Goal: Task Accomplishment & Management: Manage account settings

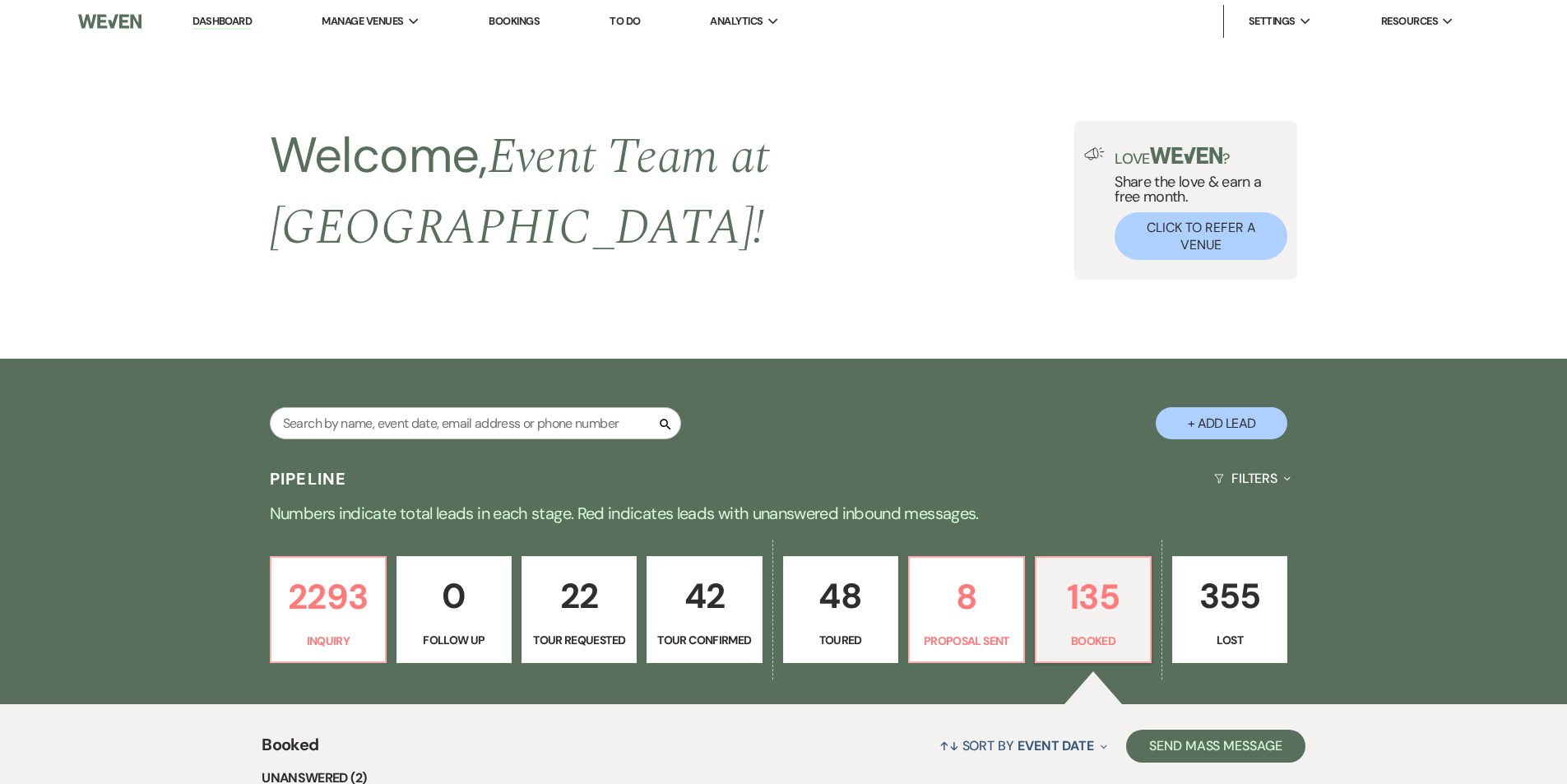
select select "7"
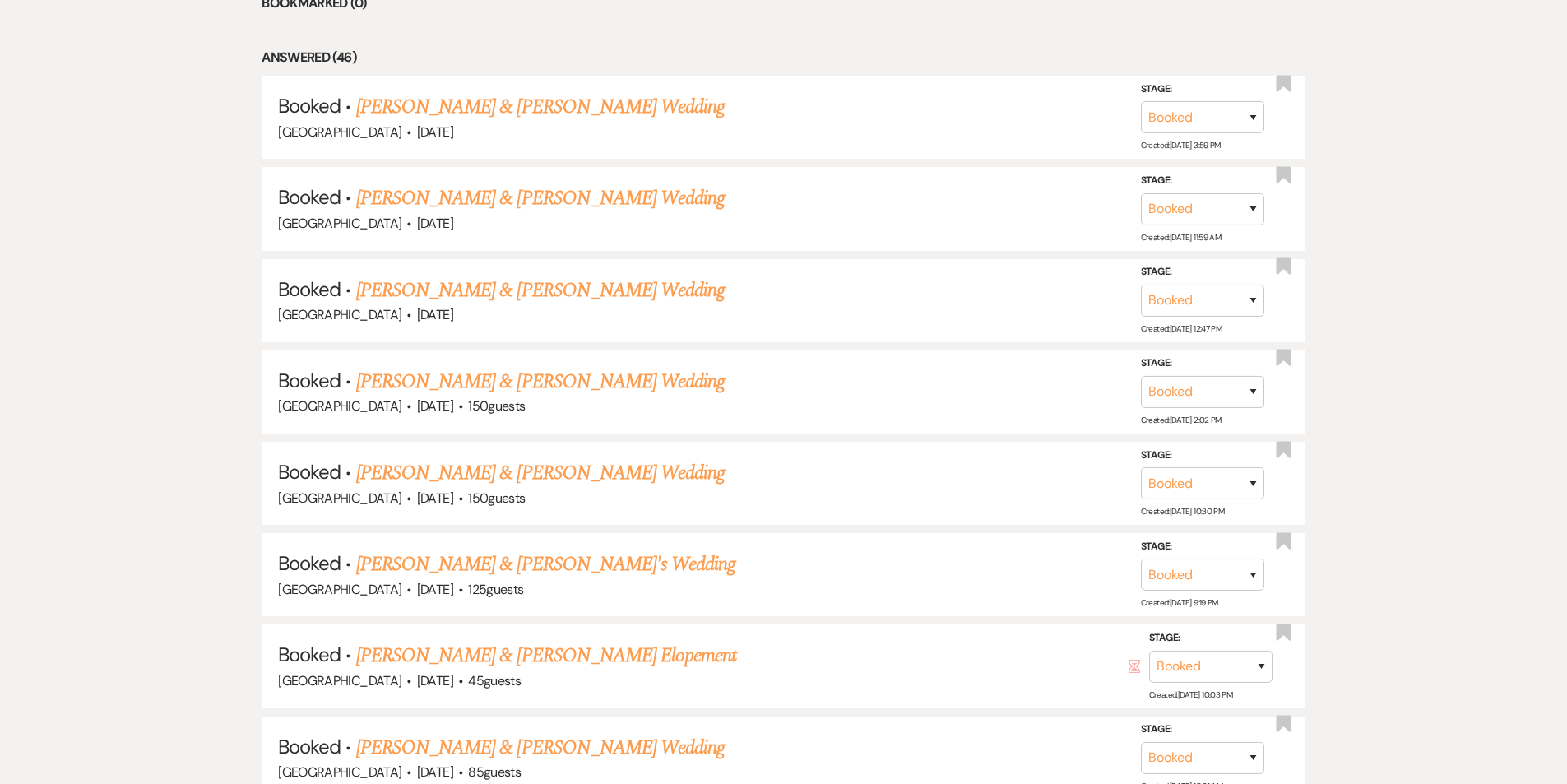
scroll to position [1018, 0]
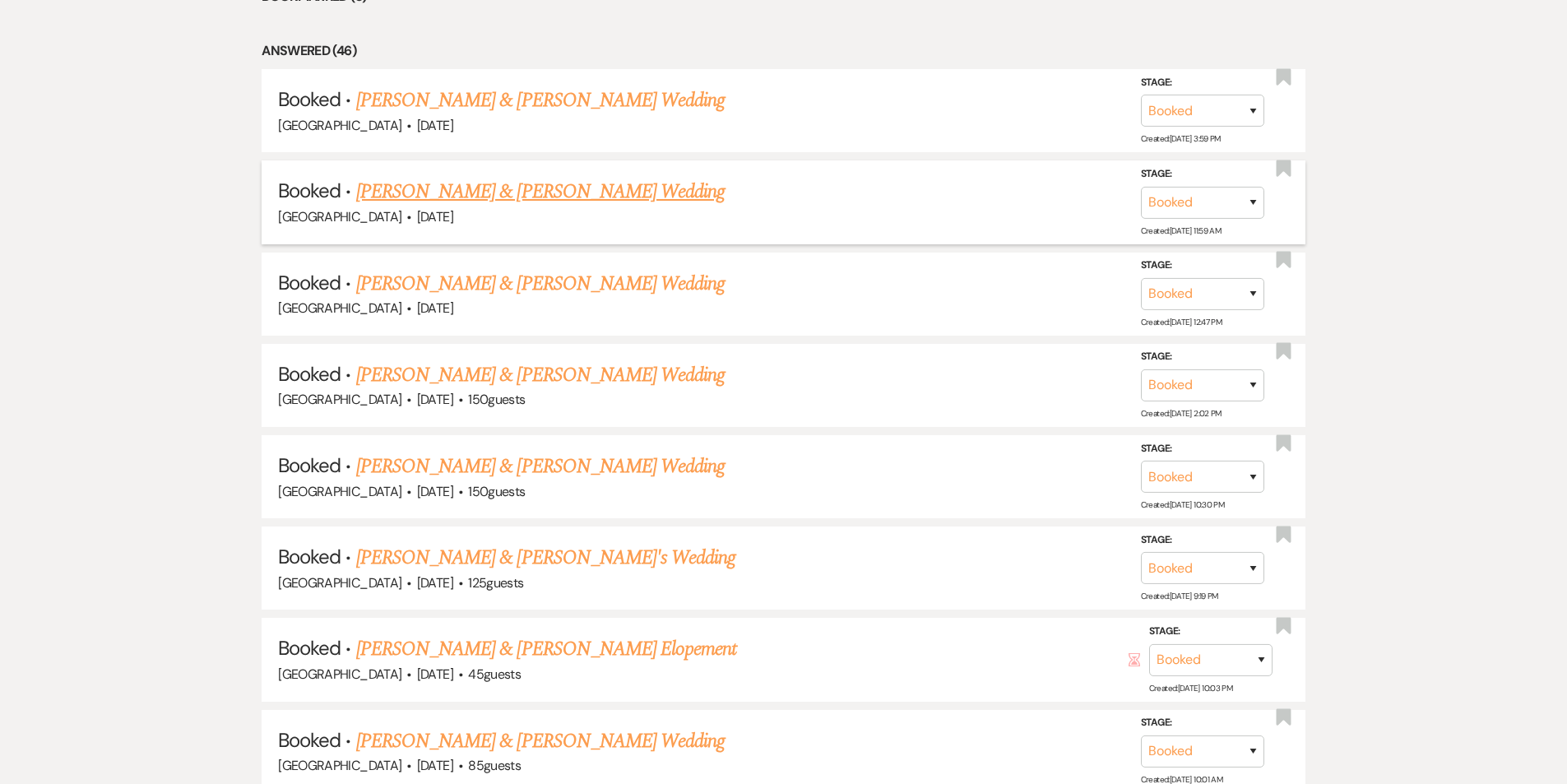
click at [452, 177] on link "[PERSON_NAME] & [PERSON_NAME] Wedding" at bounding box center [541, 192] width 369 height 30
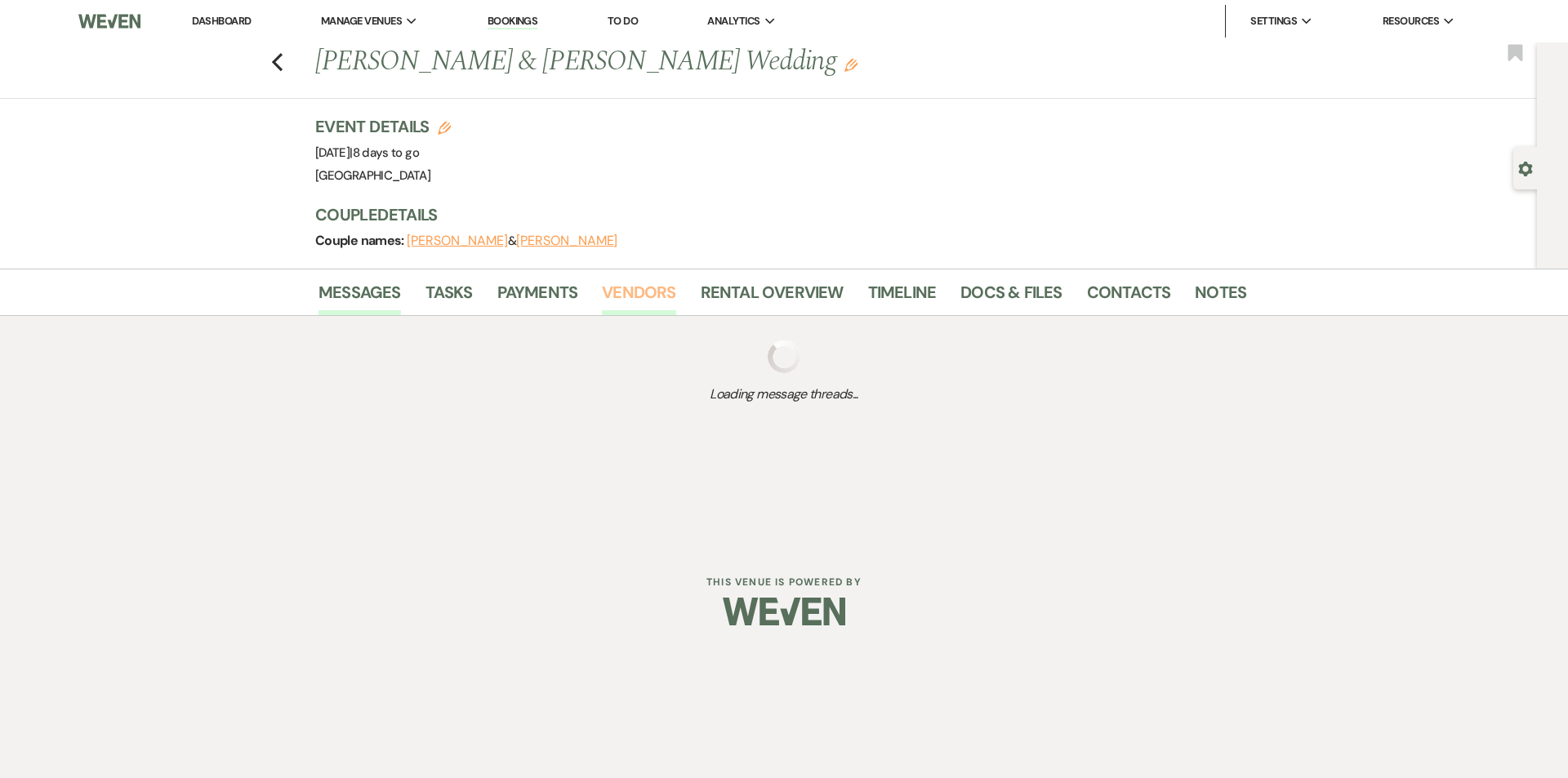
click at [611, 295] on link "Vendors" at bounding box center [638, 296] width 74 height 36
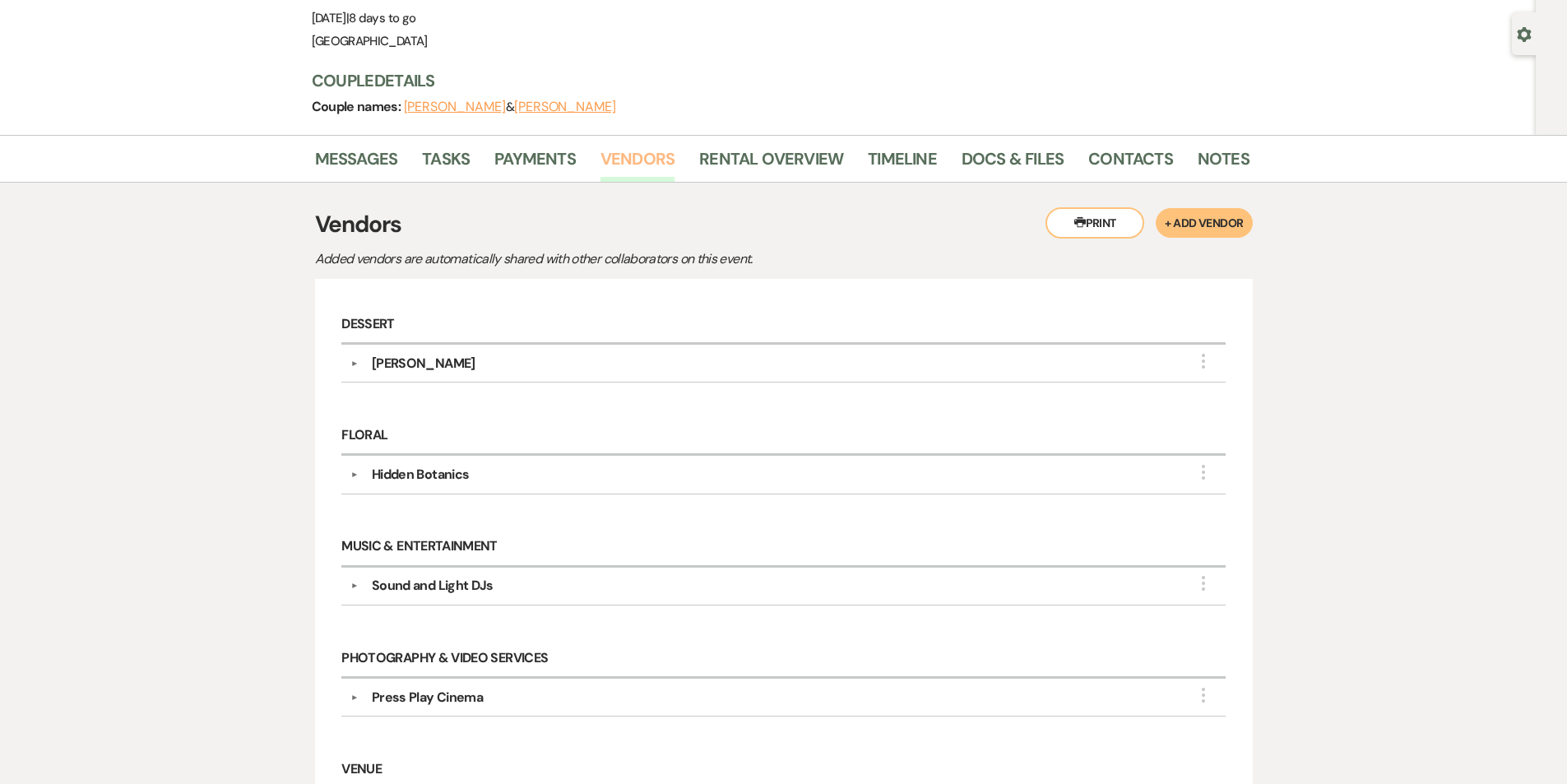
scroll to position [41, 0]
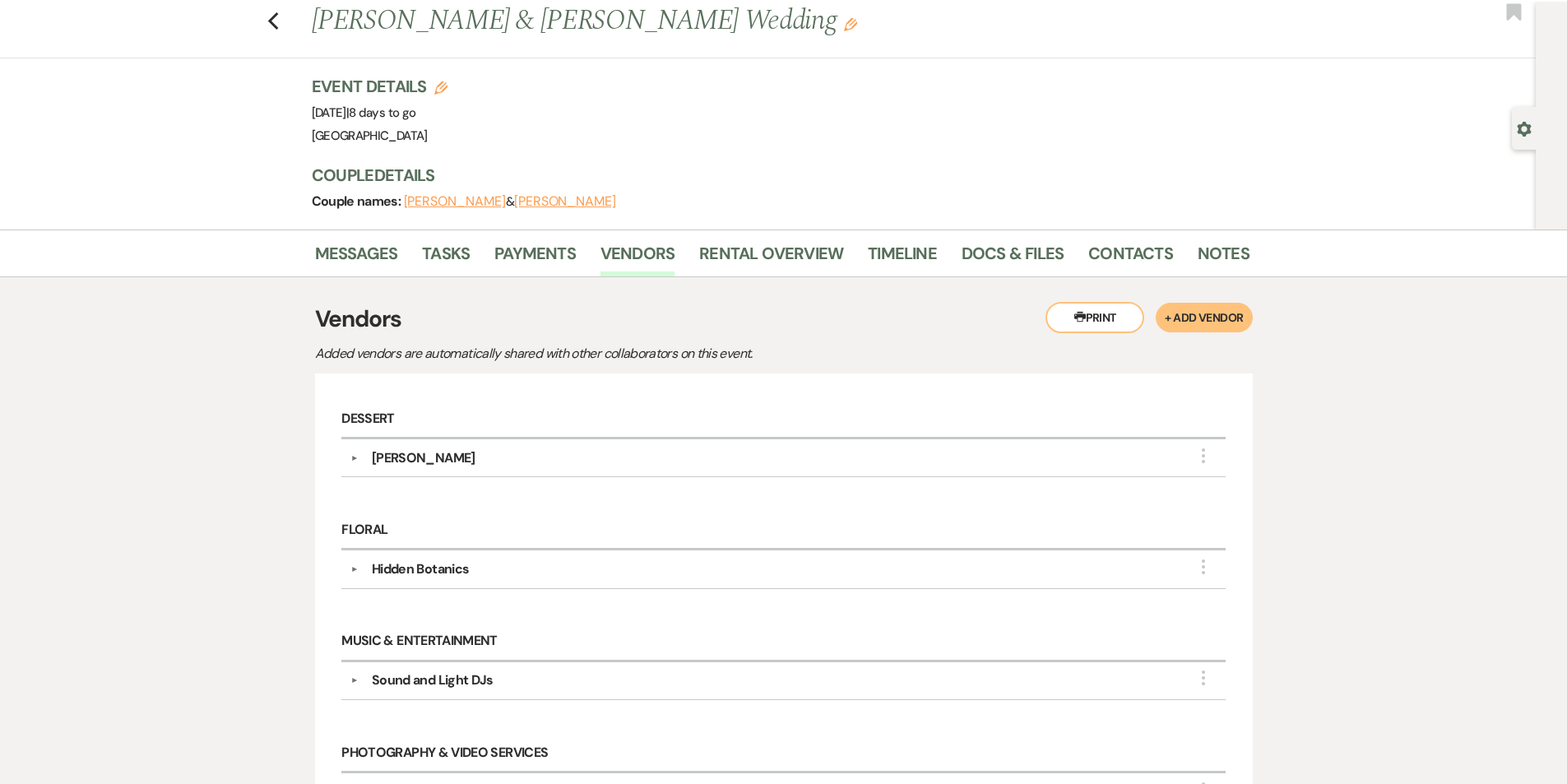
select select "7"
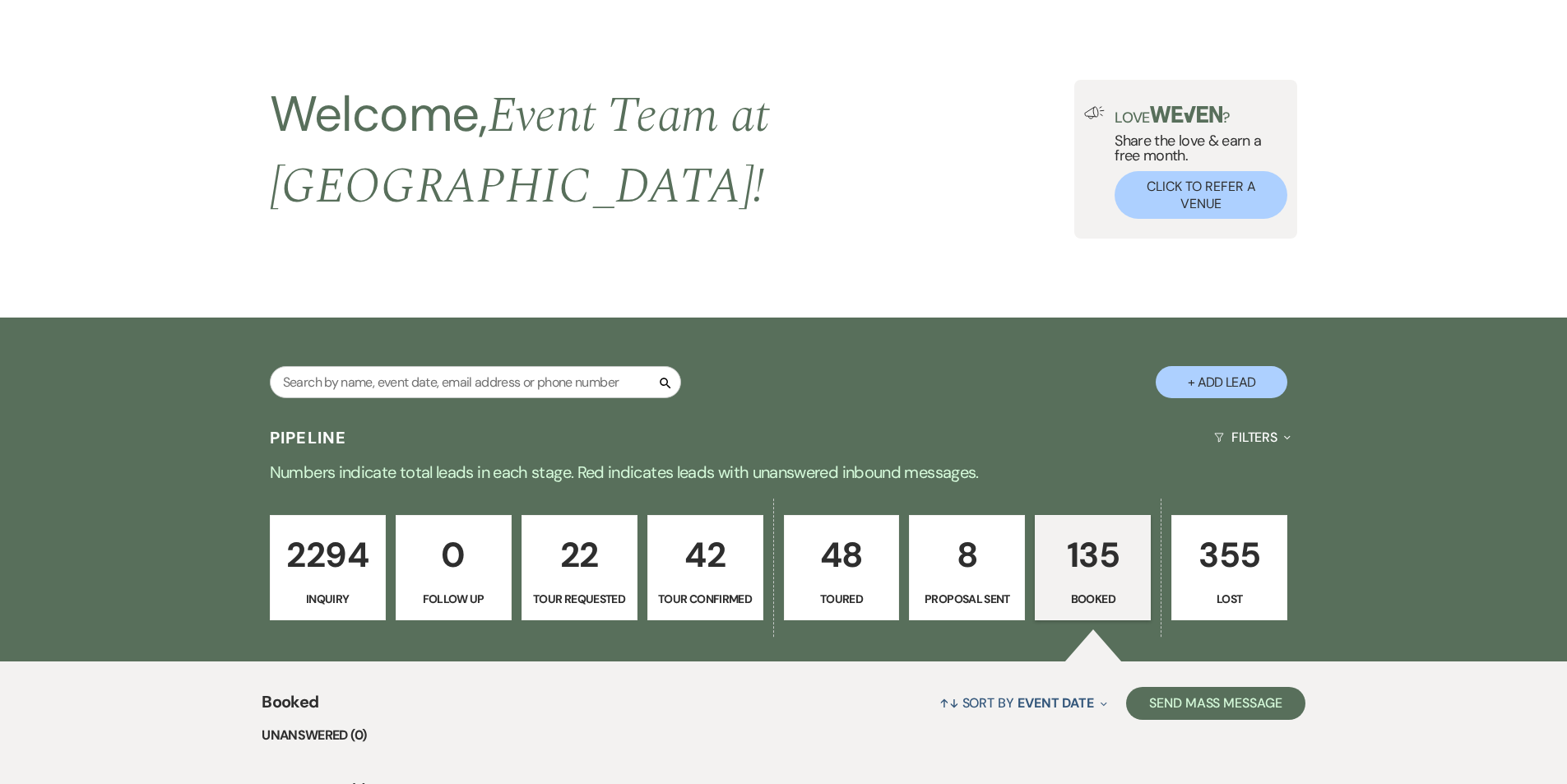
scroll to position [833, 0]
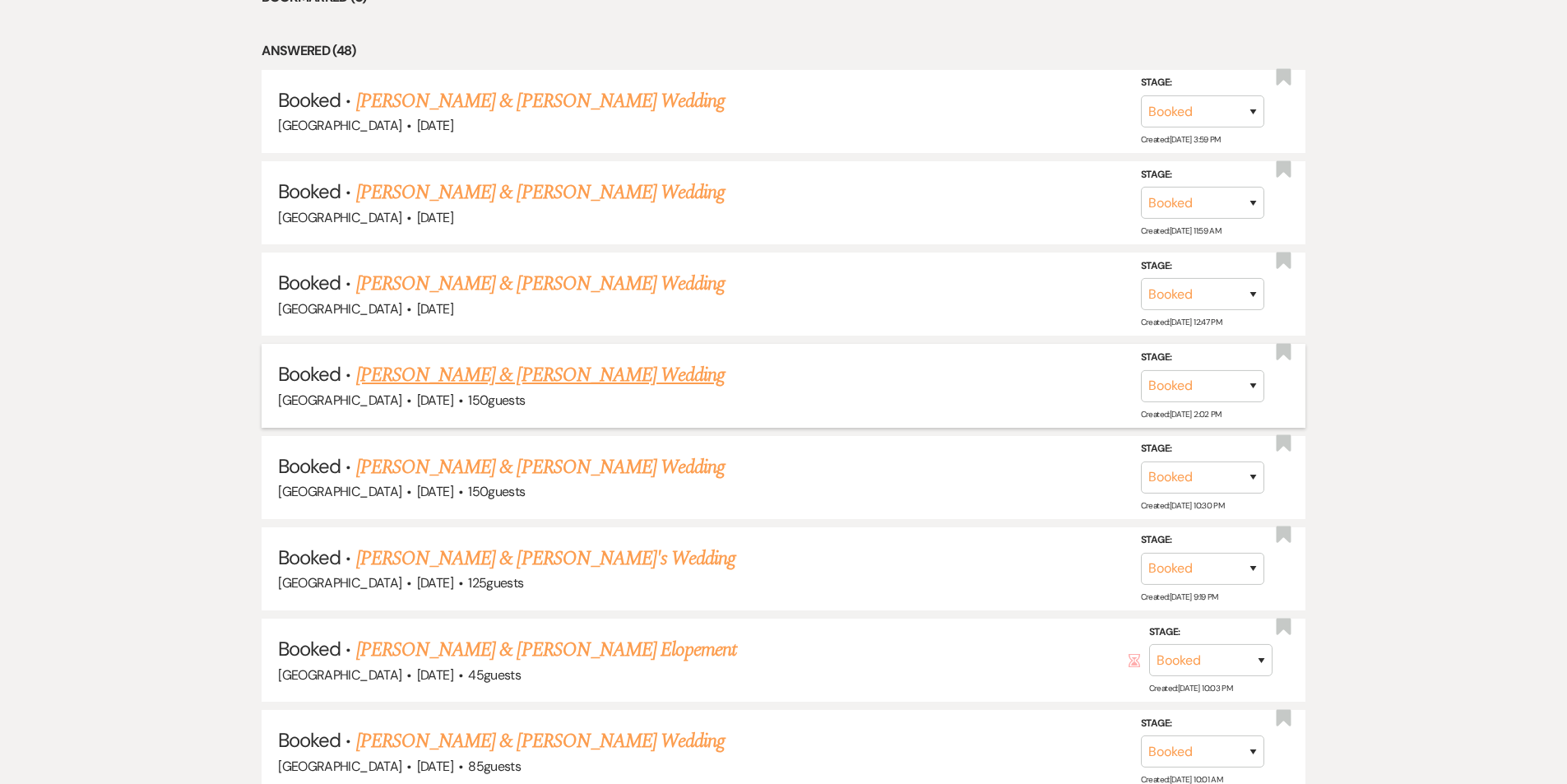
click at [566, 361] on link "[PERSON_NAME] & [PERSON_NAME] Wedding" at bounding box center [541, 375] width 369 height 30
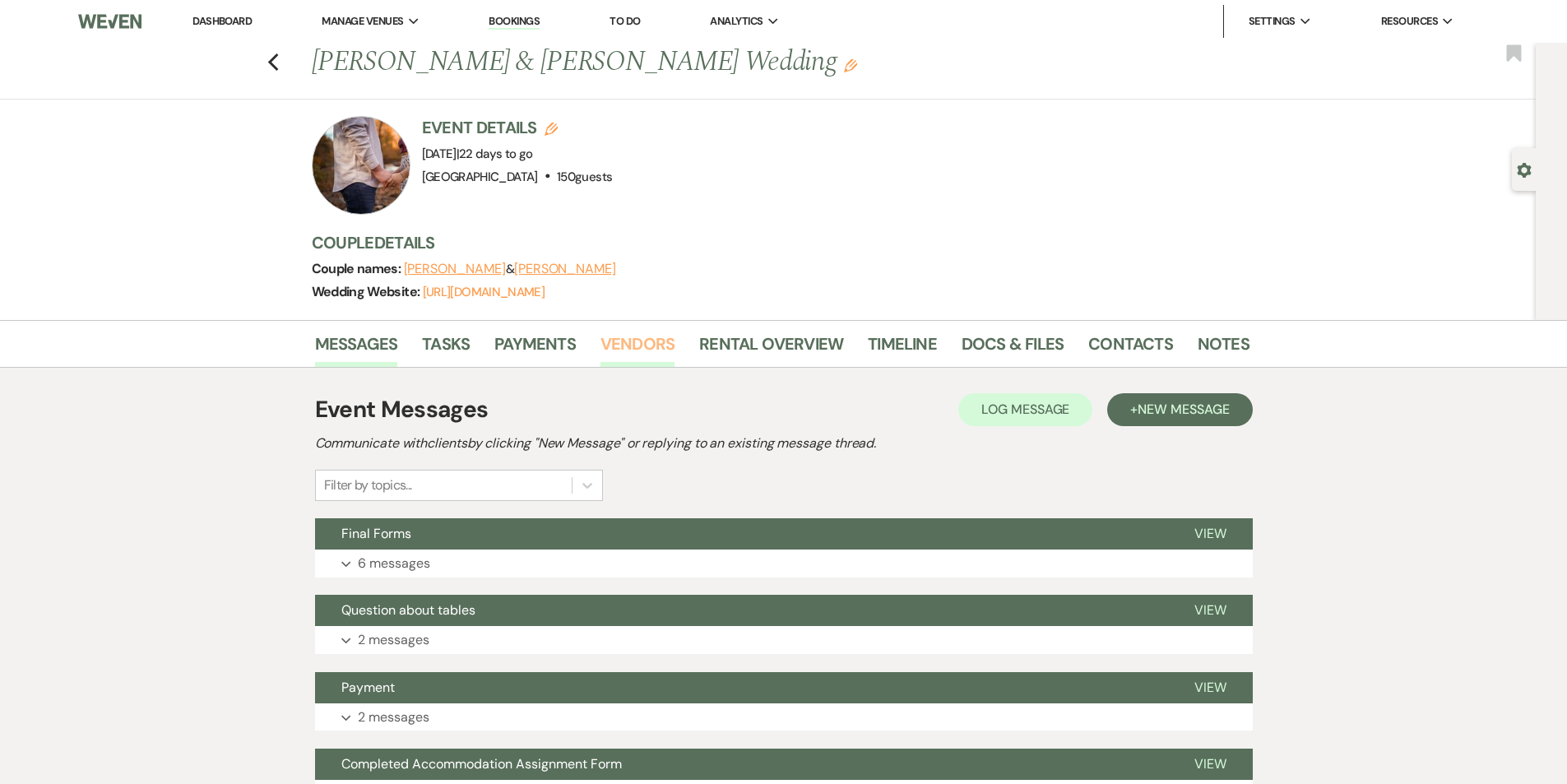
click at [669, 342] on link "Vendors" at bounding box center [638, 348] width 74 height 36
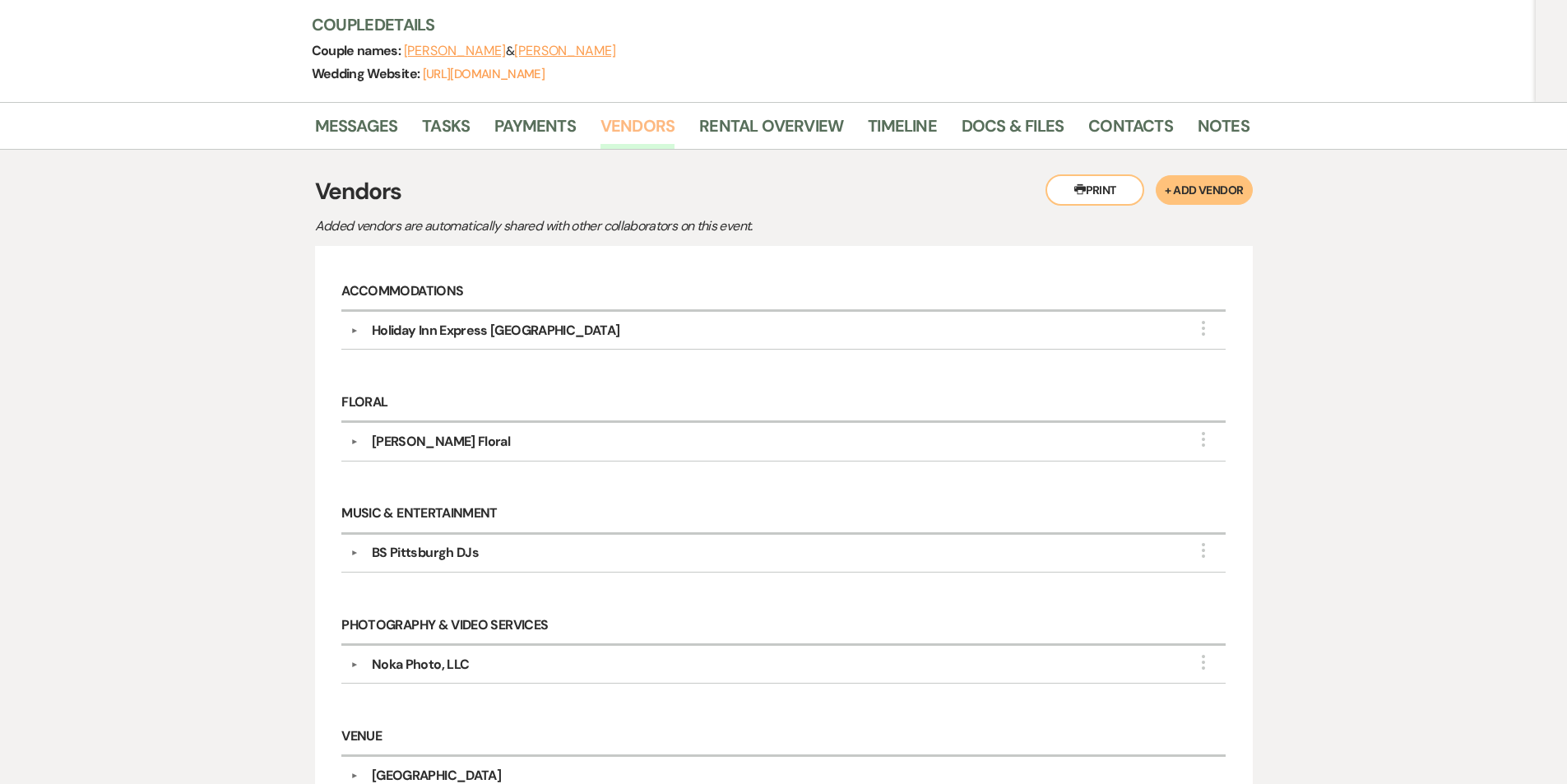
scroll to position [288, 0]
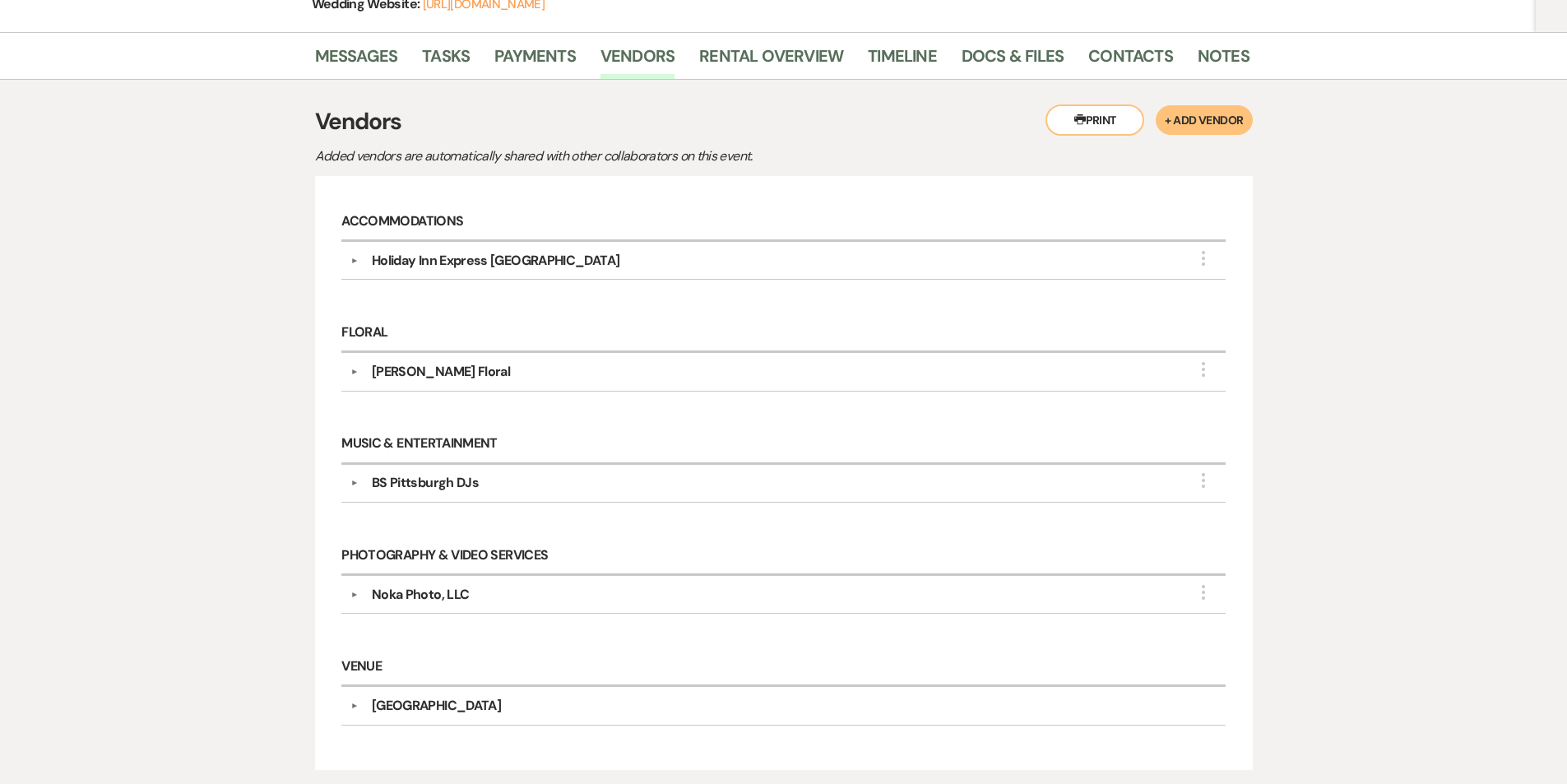
select select "7"
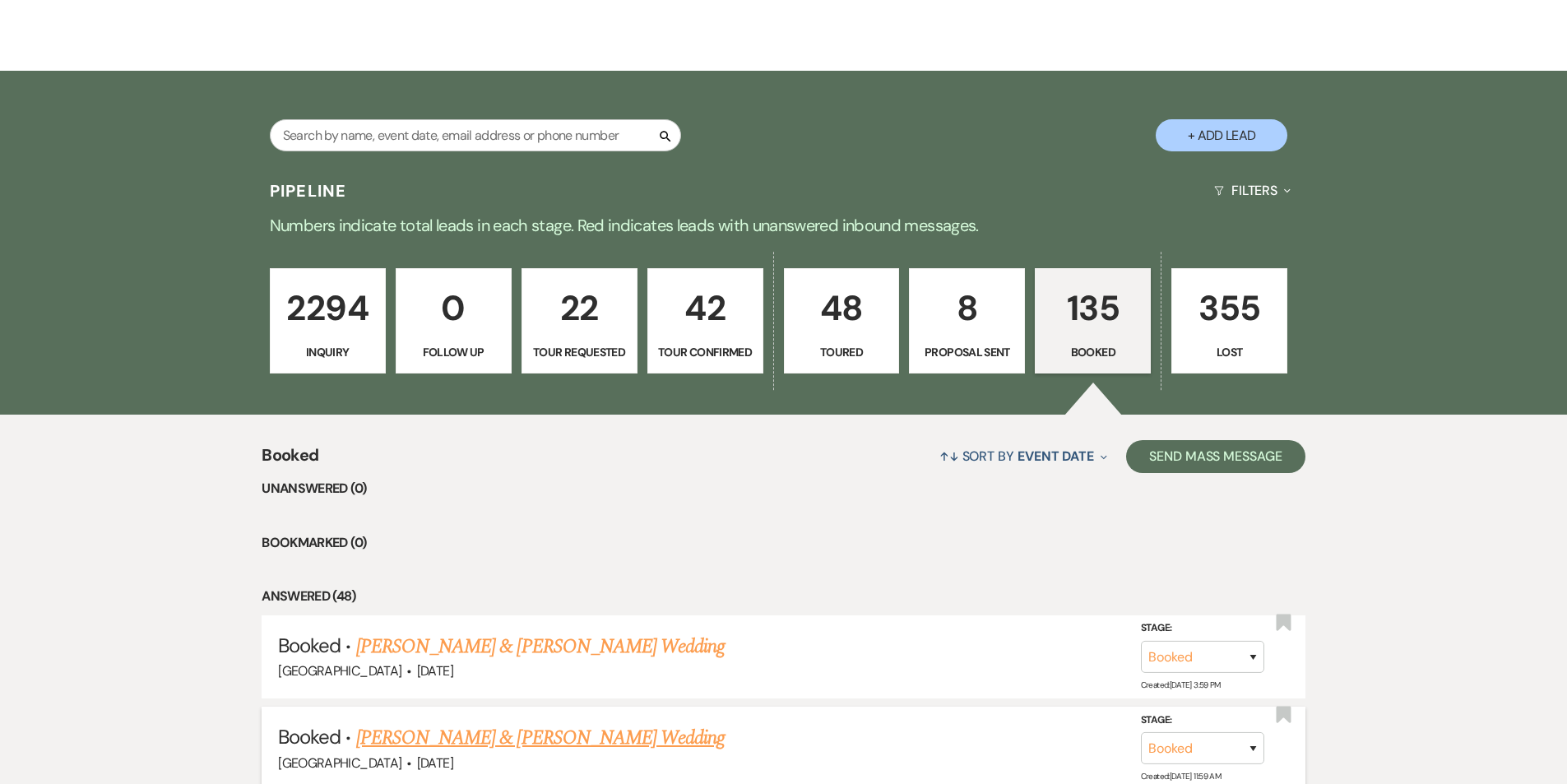
scroll to position [833, 0]
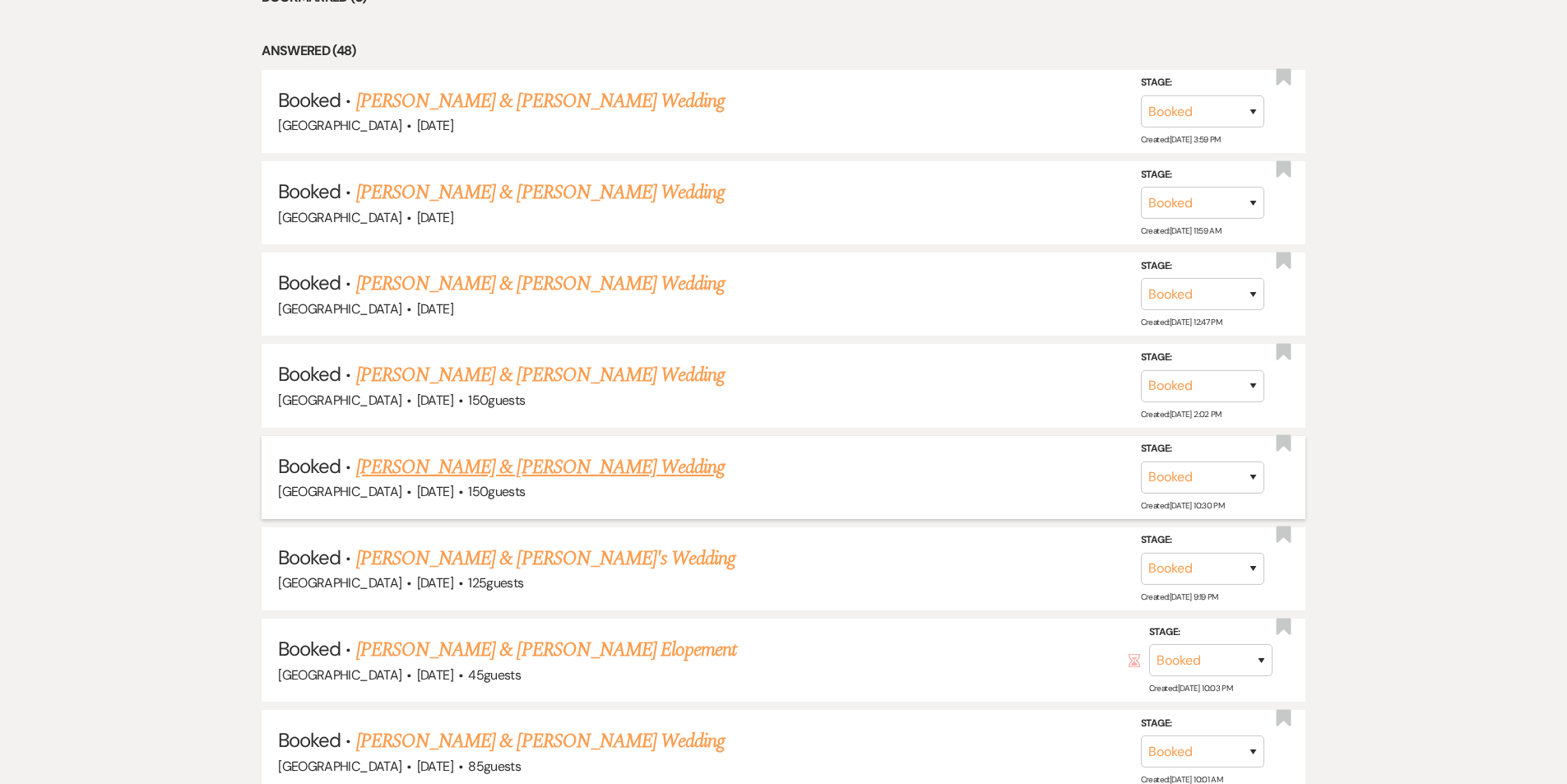
click at [603, 452] on link "[PERSON_NAME] & [PERSON_NAME] Wedding" at bounding box center [541, 467] width 369 height 30
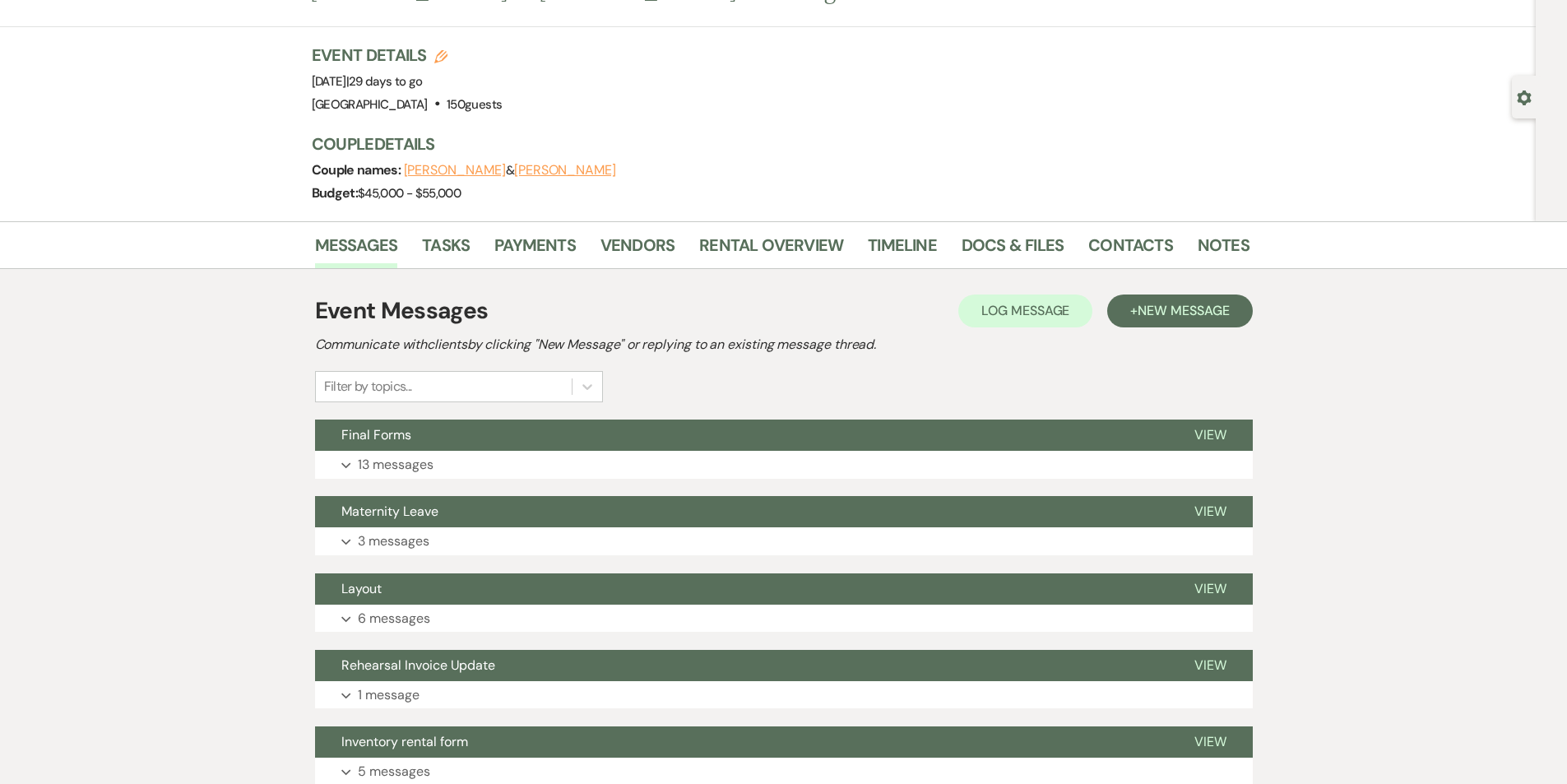
scroll to position [52, 0]
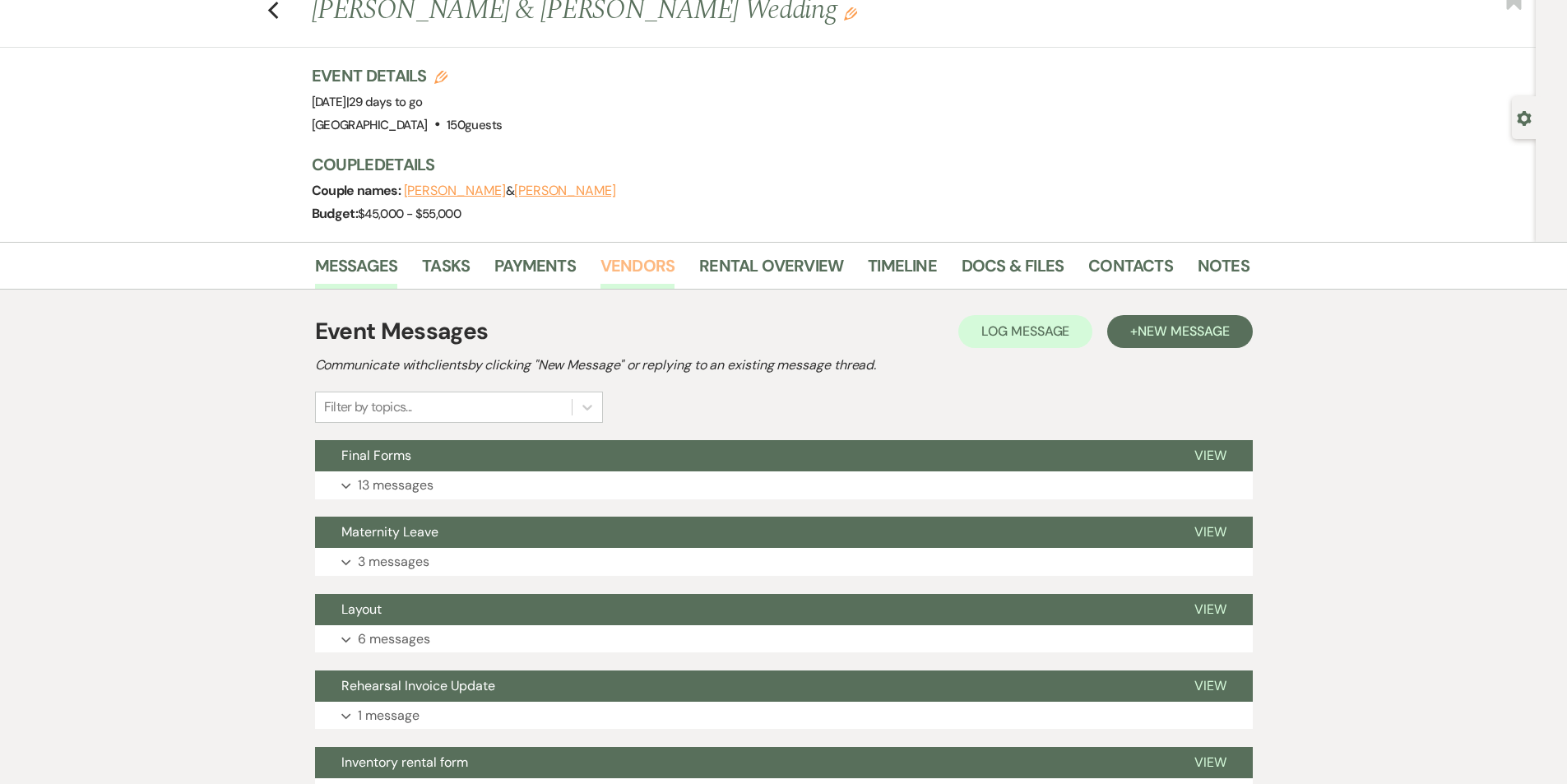
click at [620, 267] on link "Vendors" at bounding box center [638, 270] width 74 height 36
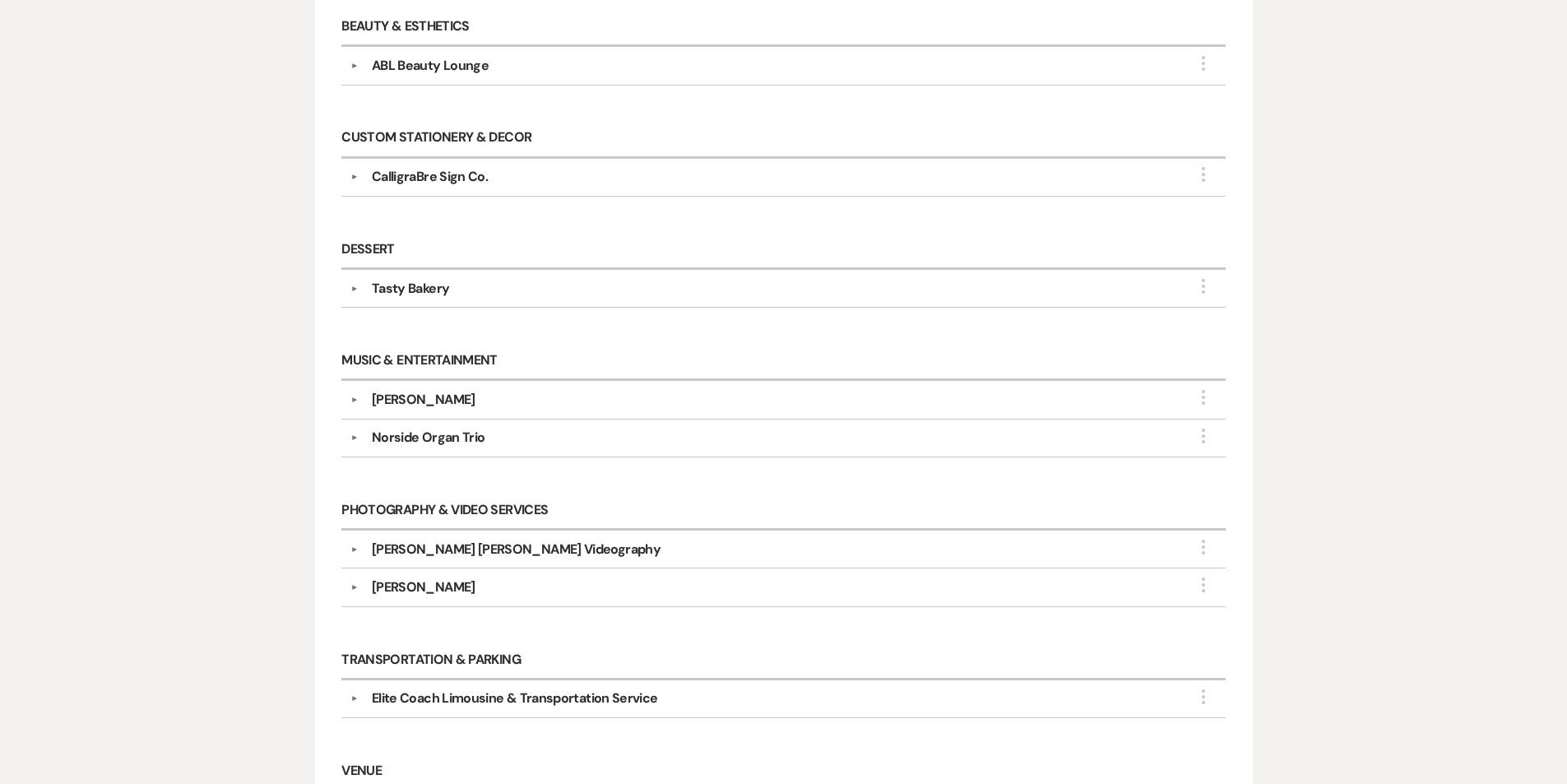
scroll to position [575, 0]
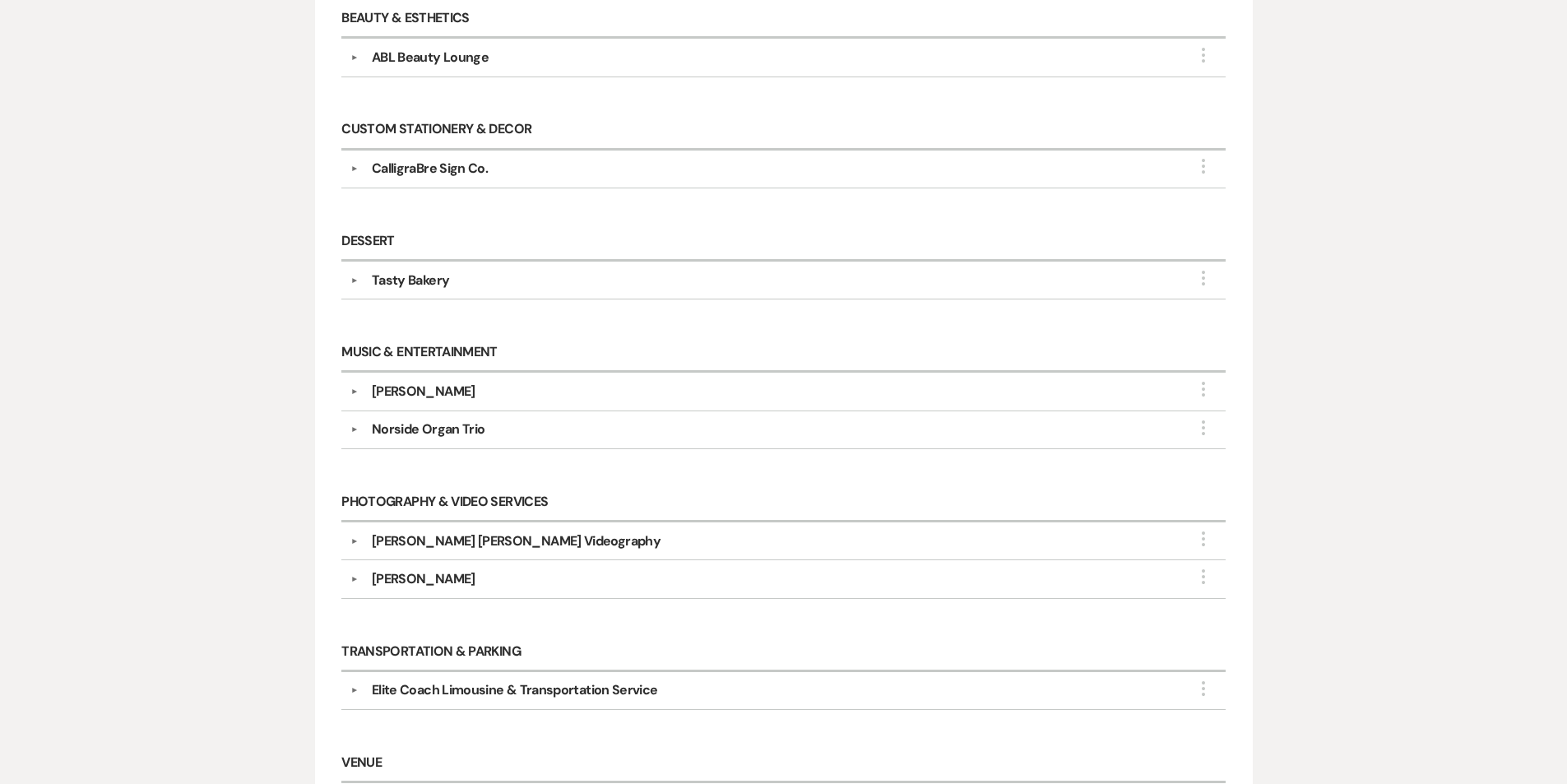
select select "7"
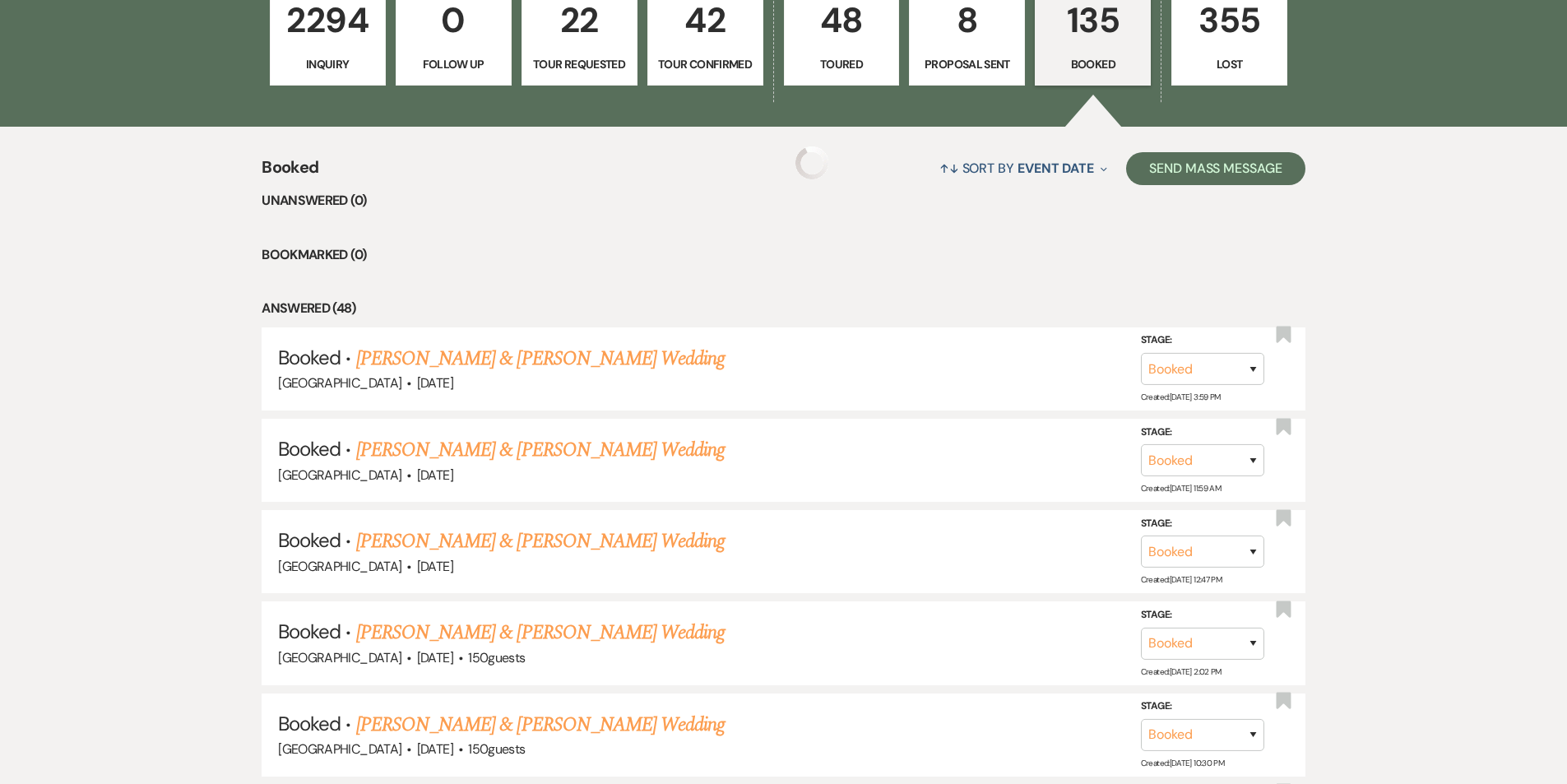
scroll to position [833, 0]
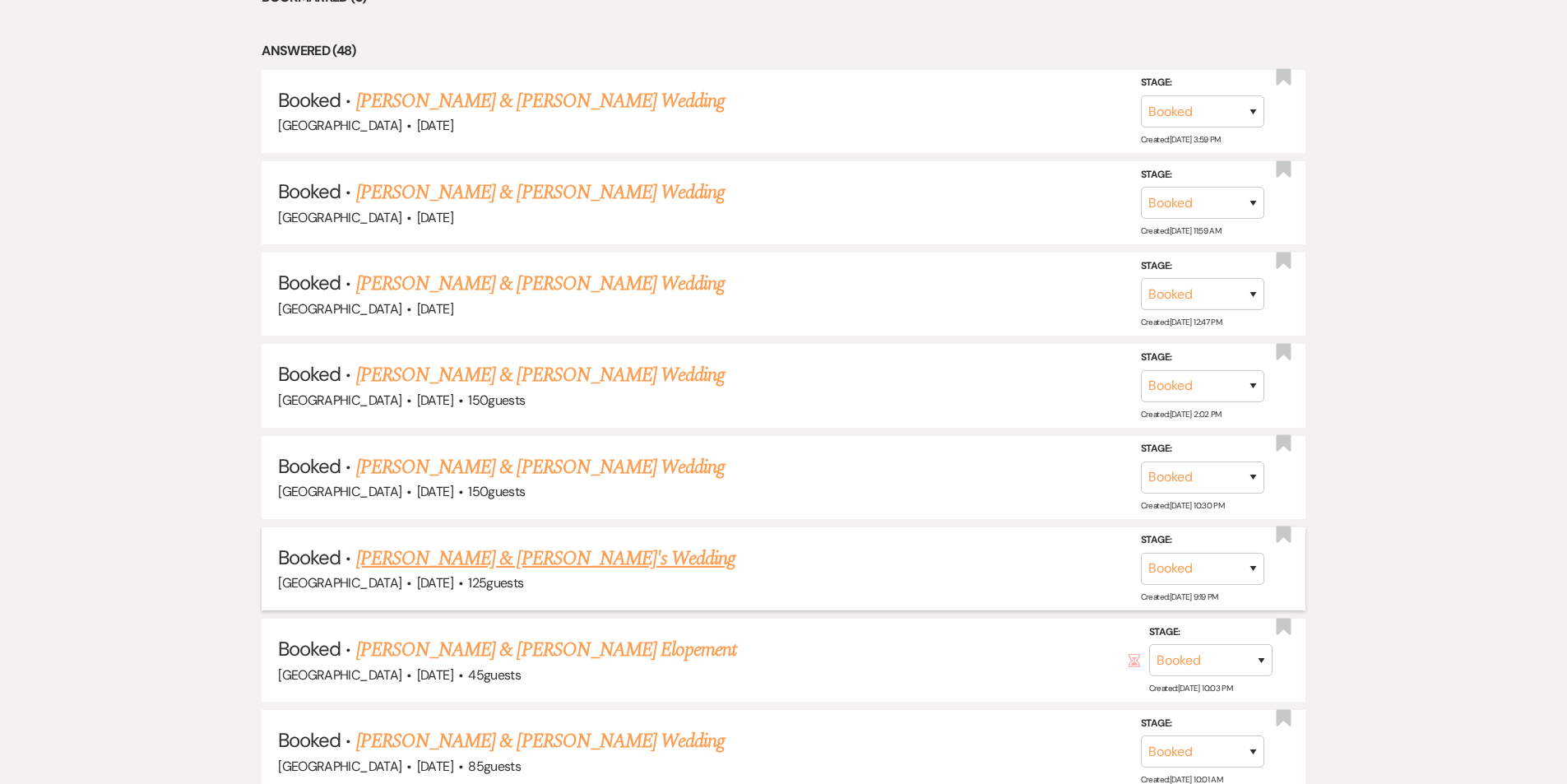
click at [573, 544] on link "[PERSON_NAME] & [PERSON_NAME]'s Wedding" at bounding box center [546, 559] width 380 height 30
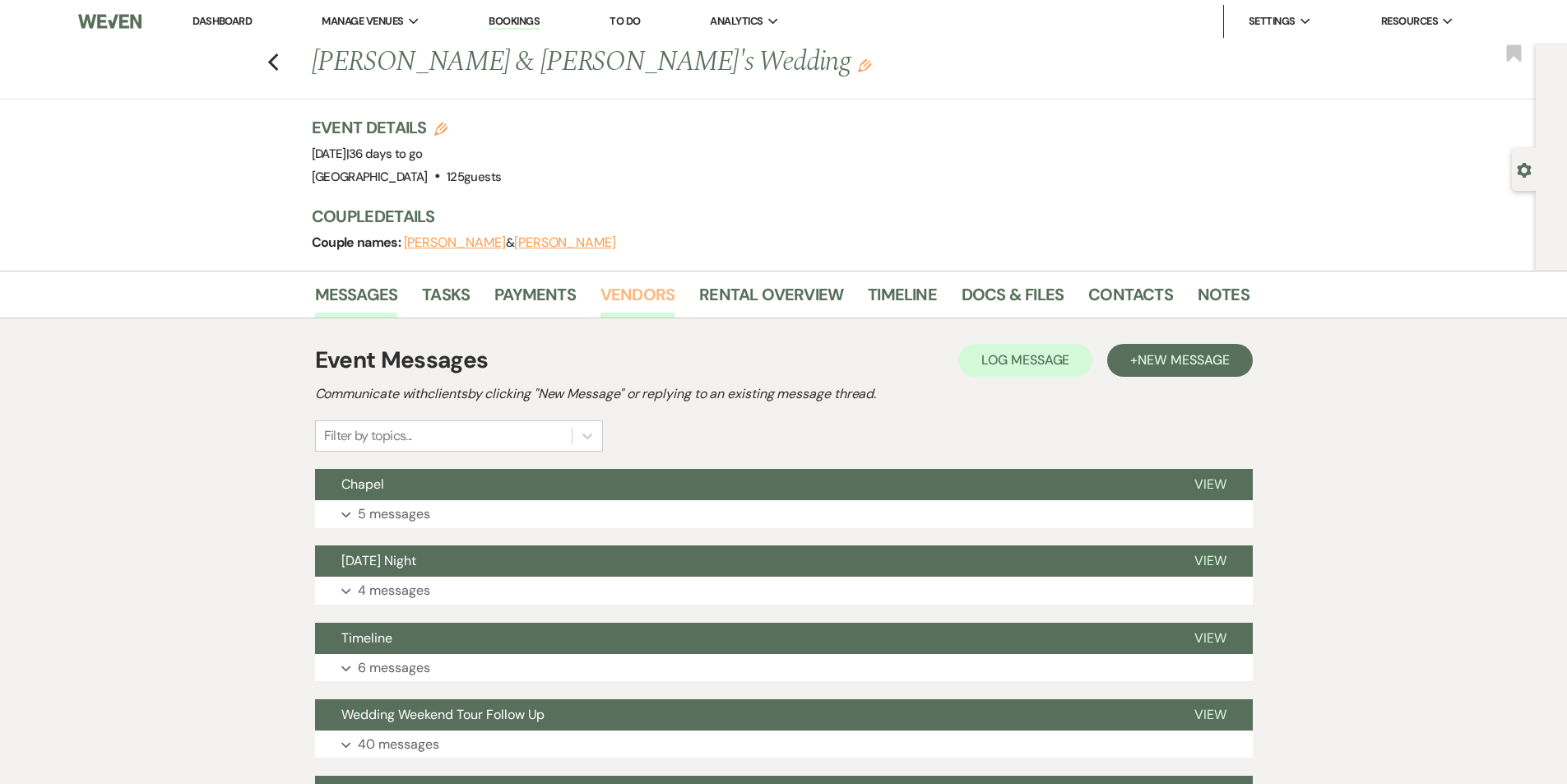
click at [633, 291] on link "Vendors" at bounding box center [638, 299] width 74 height 36
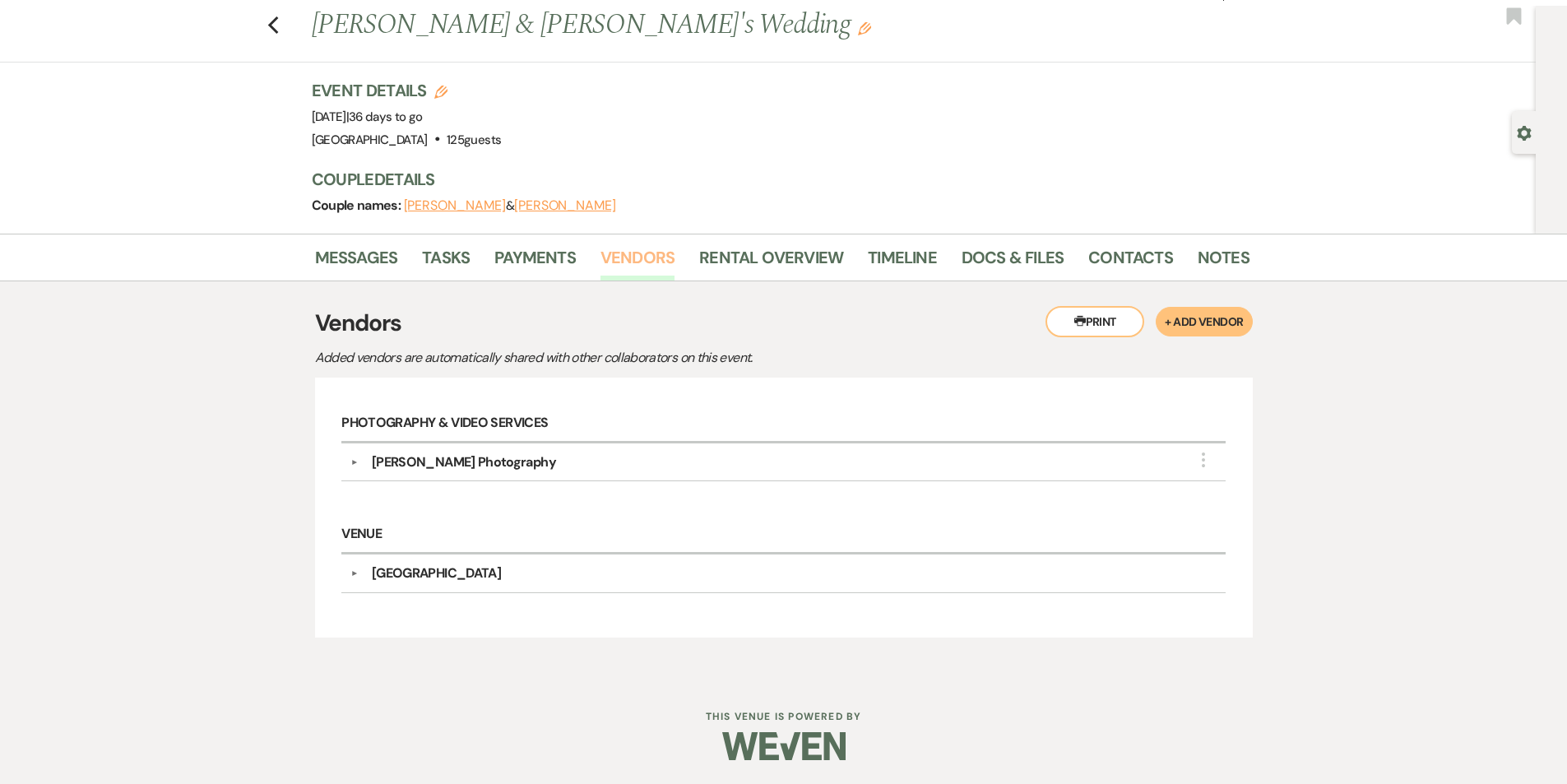
scroll to position [38, 0]
click at [276, 25] on use "button" at bounding box center [273, 24] width 10 height 18
select select "7"
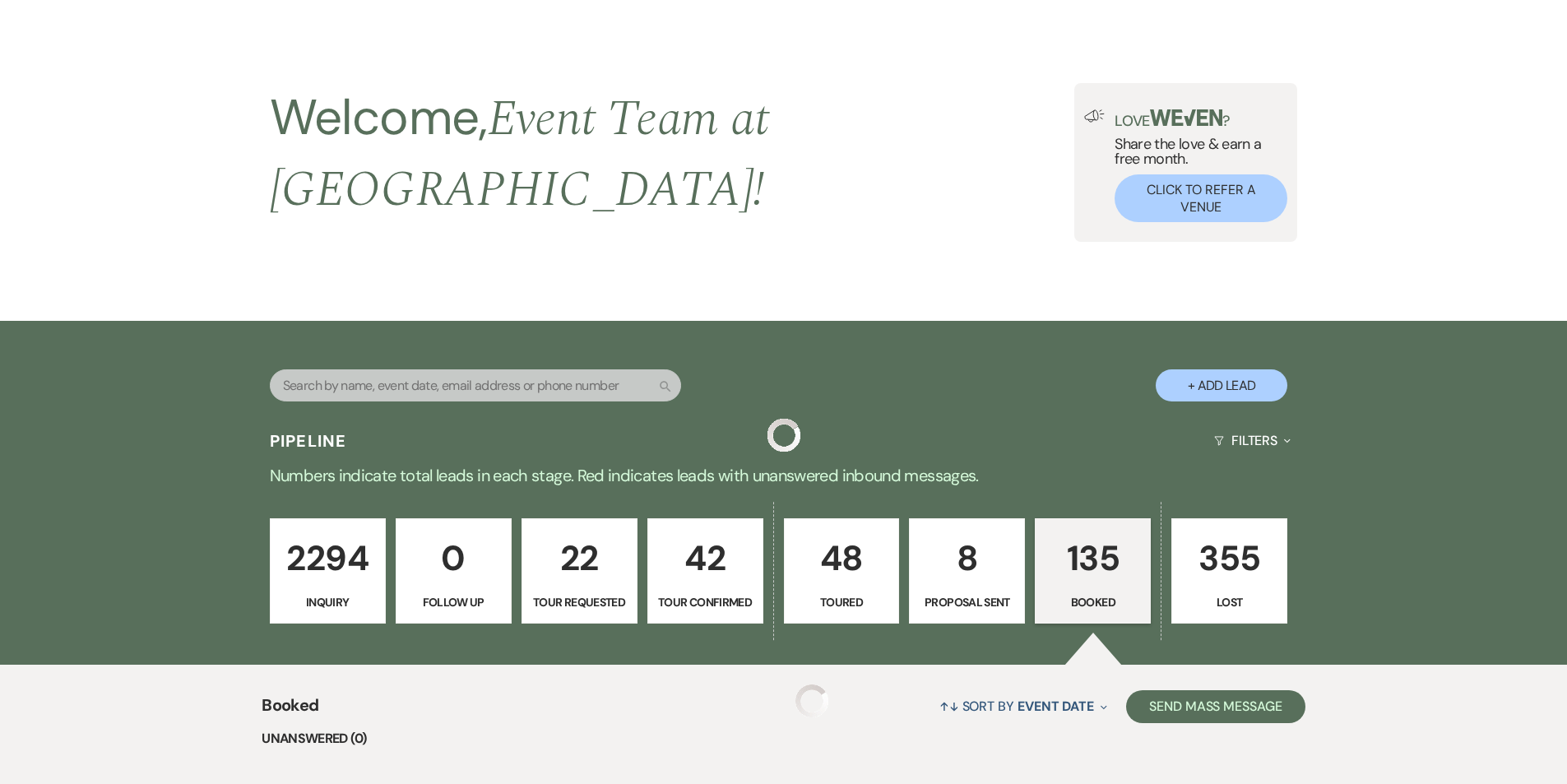
scroll to position [833, 0]
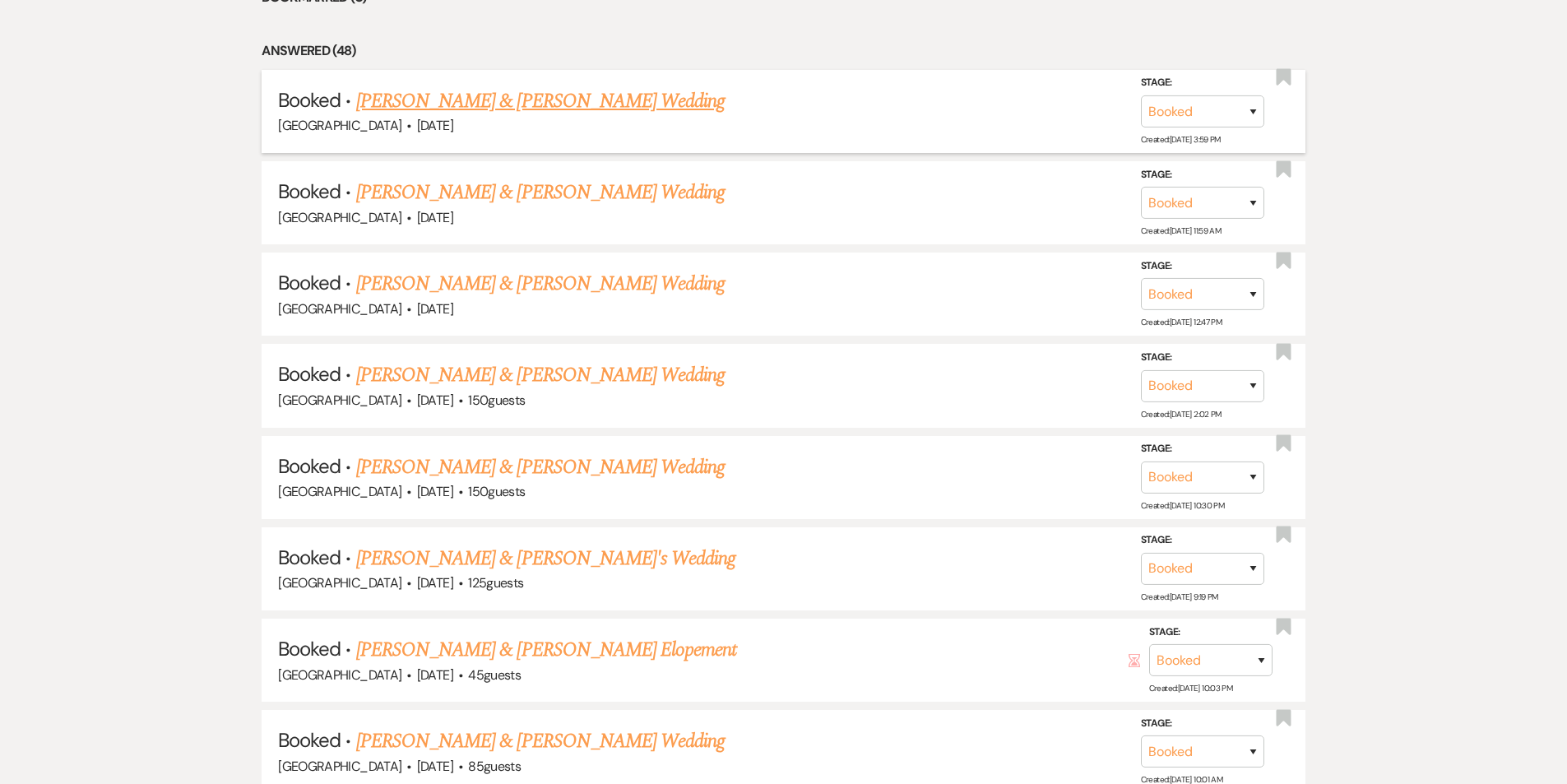
click at [534, 86] on link "[PERSON_NAME] & [PERSON_NAME] Wedding" at bounding box center [541, 101] width 369 height 30
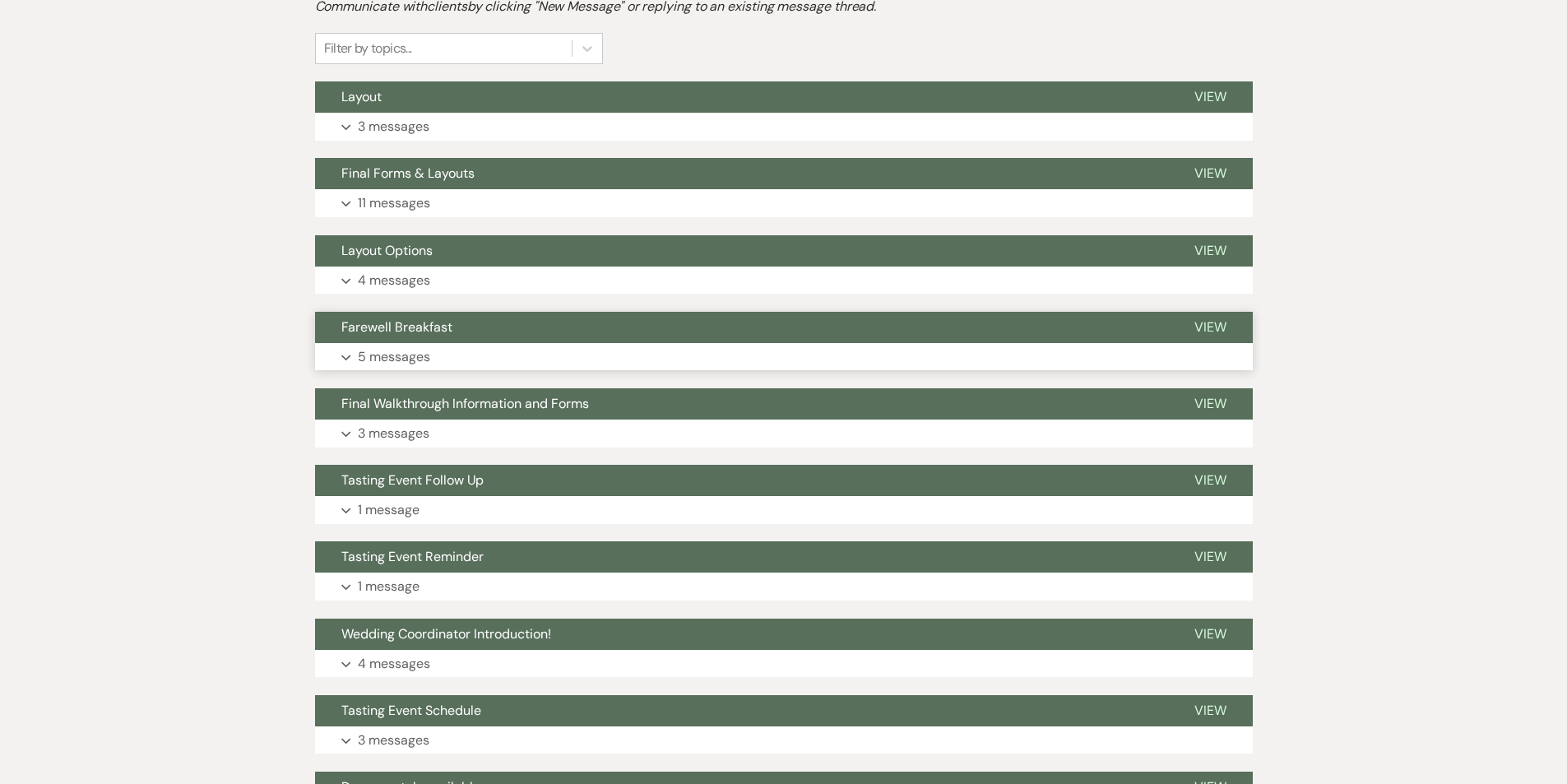
scroll to position [175, 0]
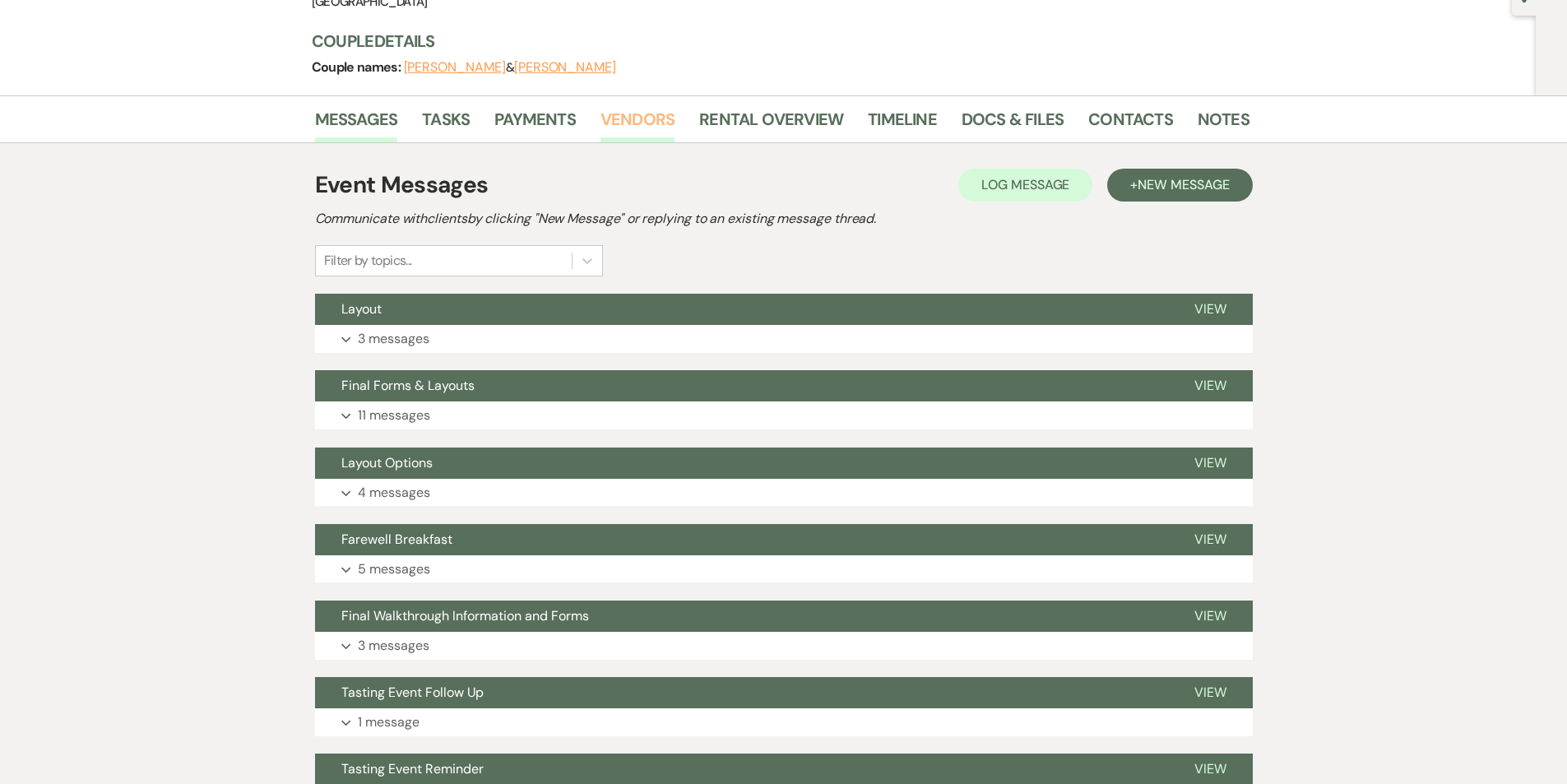
click at [639, 115] on link "Vendors" at bounding box center [638, 124] width 74 height 36
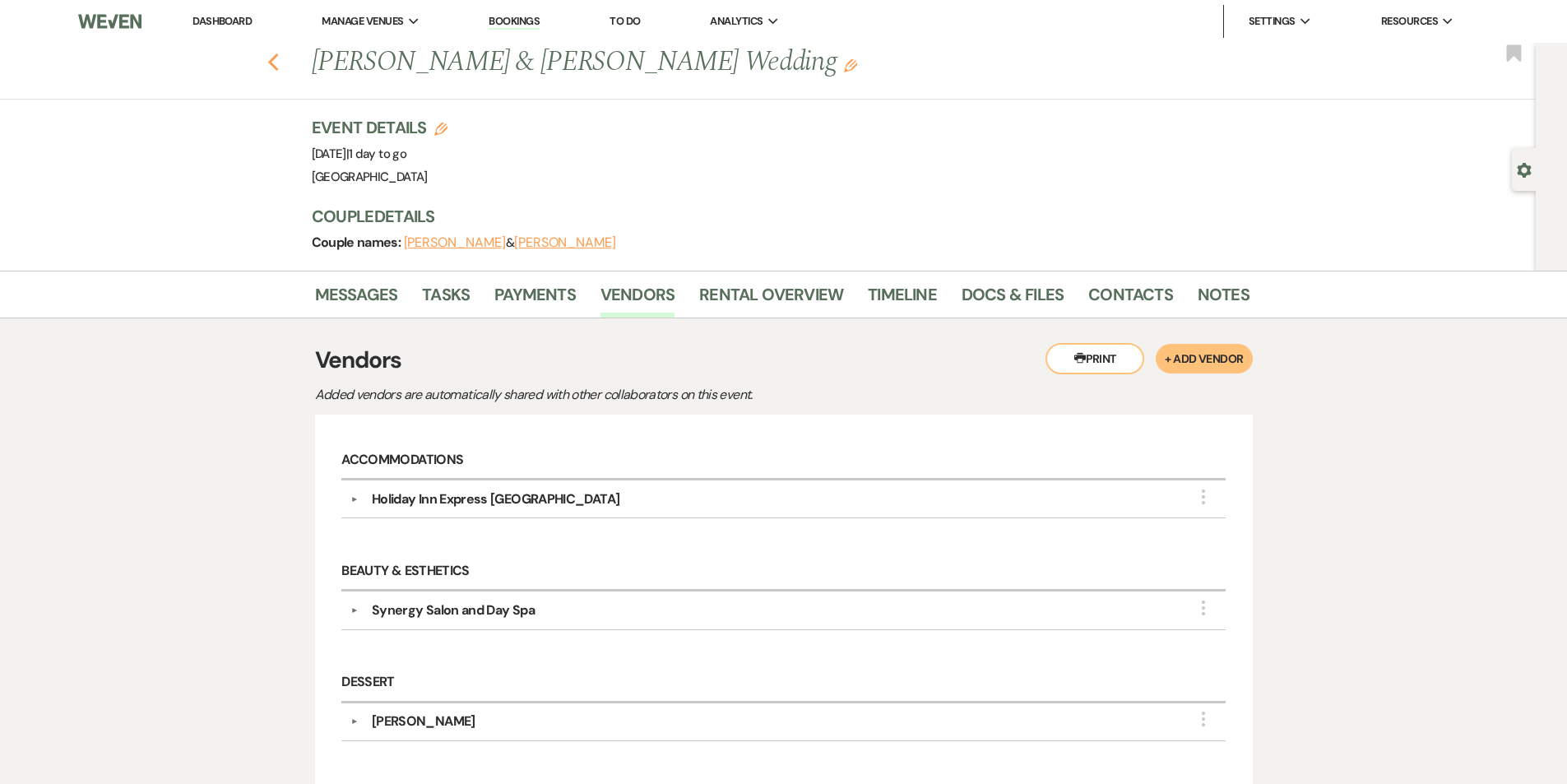
click at [278, 59] on use "button" at bounding box center [273, 62] width 10 height 18
select select "7"
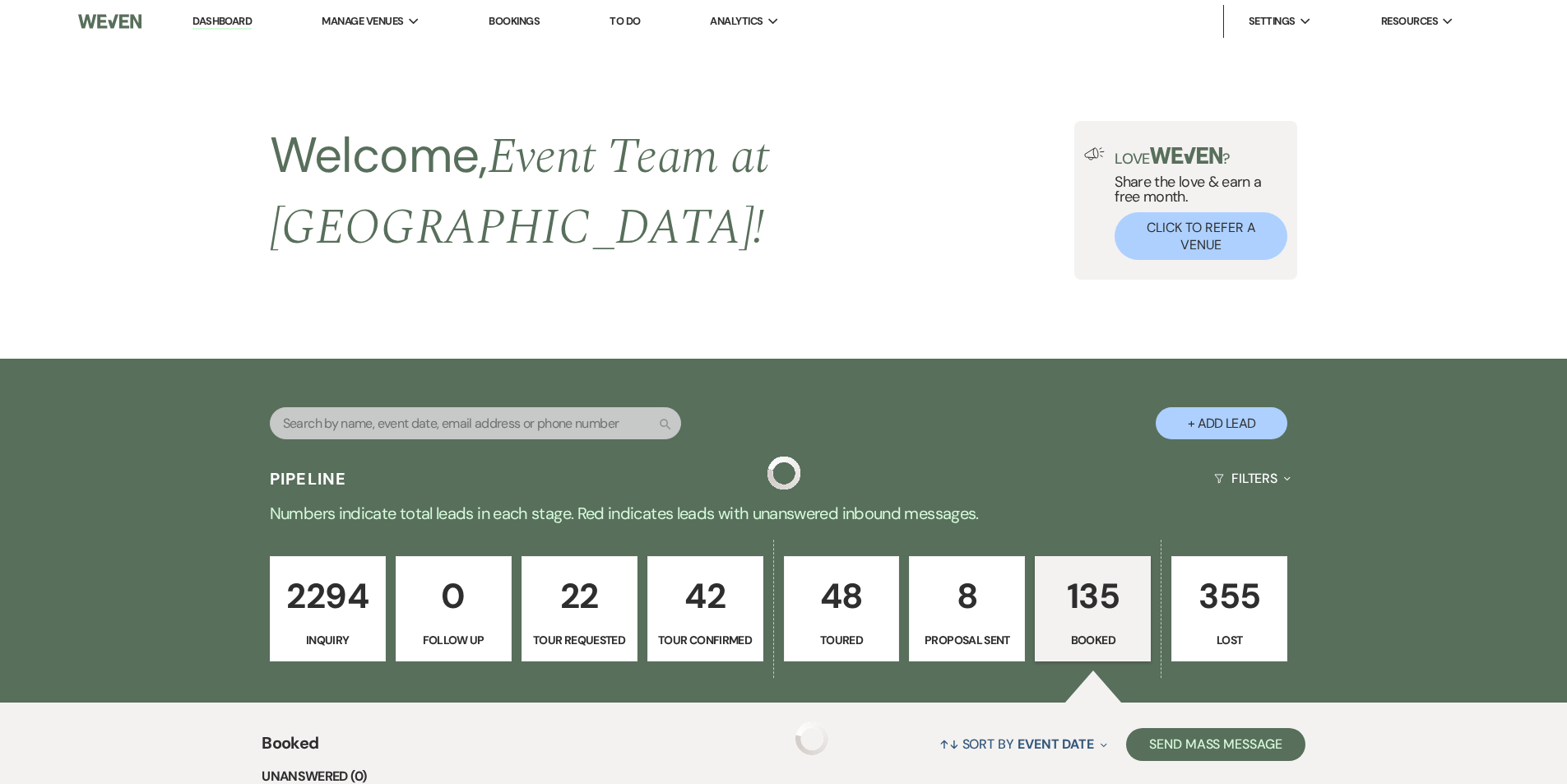
scroll to position [833, 0]
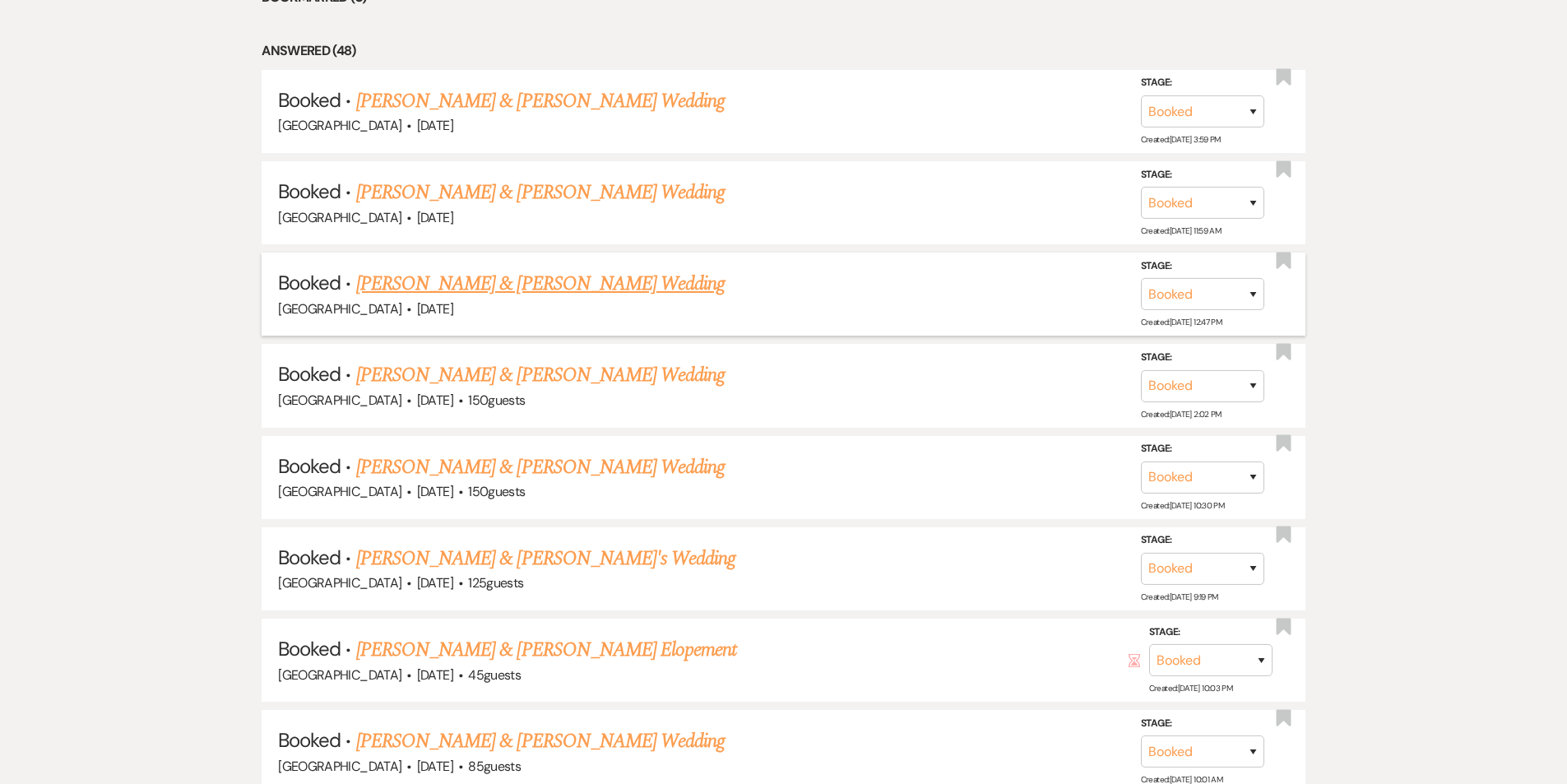
click at [544, 269] on link "[PERSON_NAME] & [PERSON_NAME] Wedding" at bounding box center [541, 284] width 369 height 30
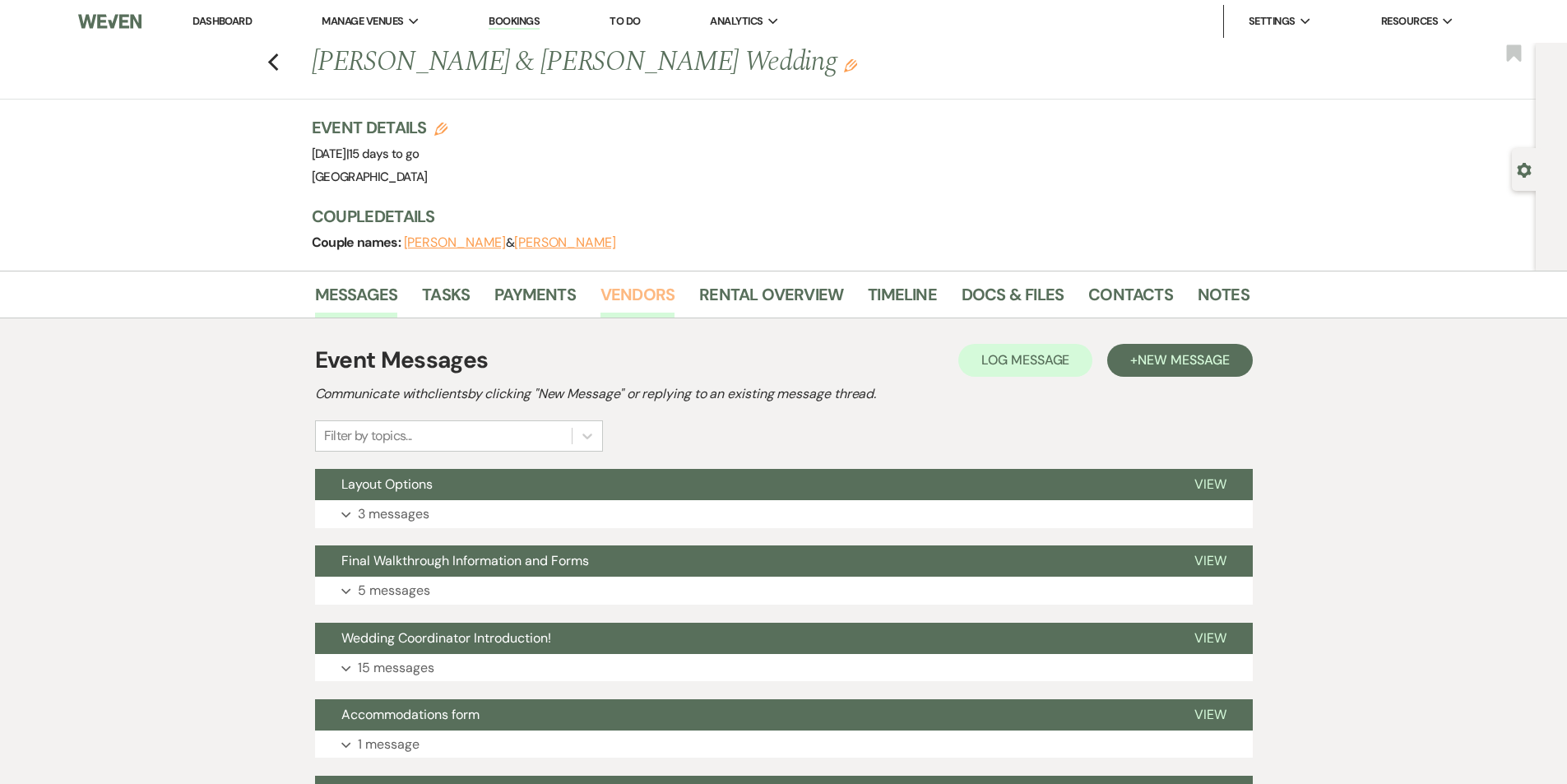
click at [642, 296] on link "Vendors" at bounding box center [638, 299] width 74 height 36
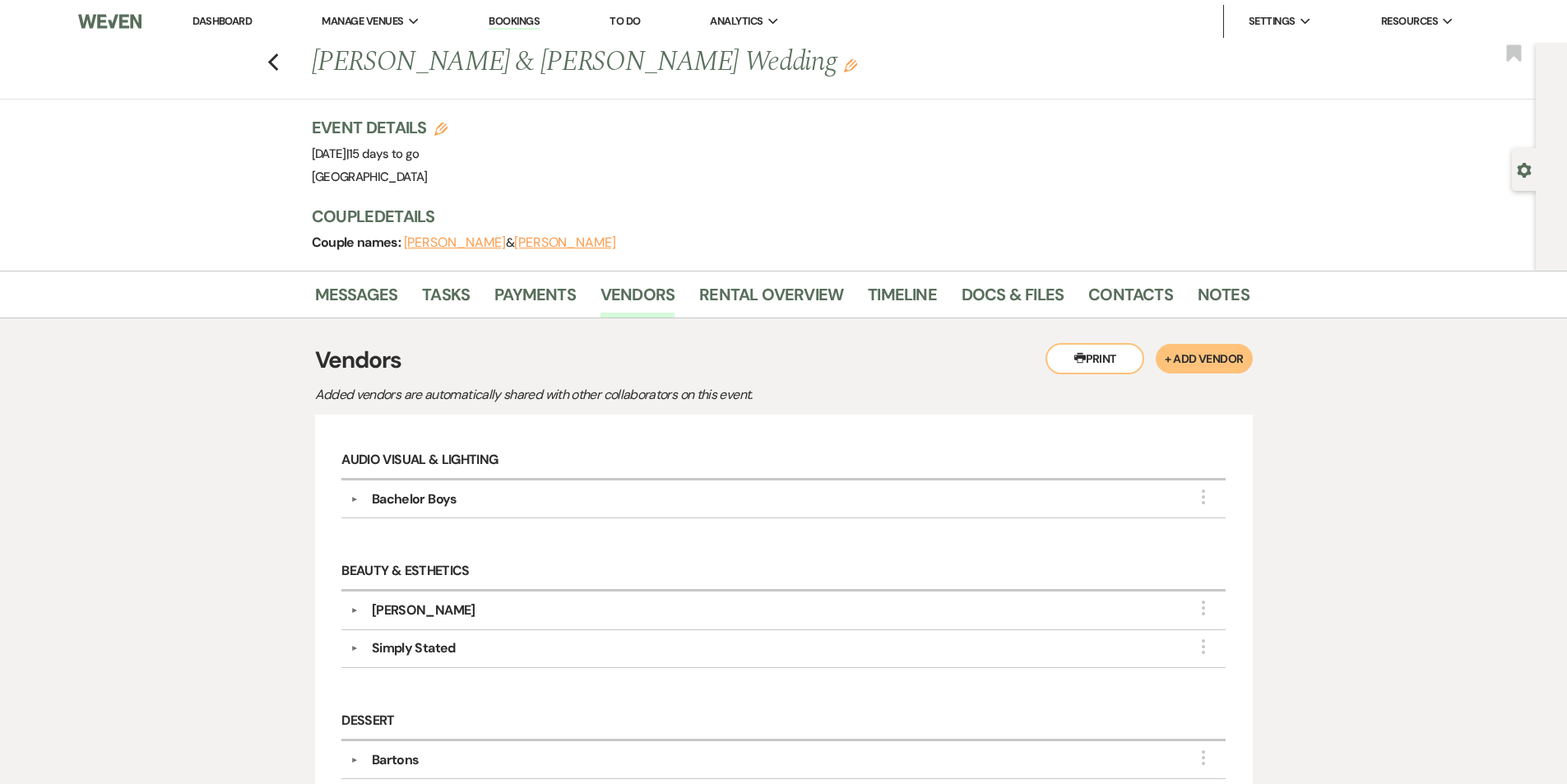
click at [266, 64] on div "Previous [PERSON_NAME] & [PERSON_NAME] Wedding Edit Bookmark" at bounding box center [764, 71] width 1544 height 57
click at [275, 64] on use "button" at bounding box center [273, 62] width 10 height 18
select select "7"
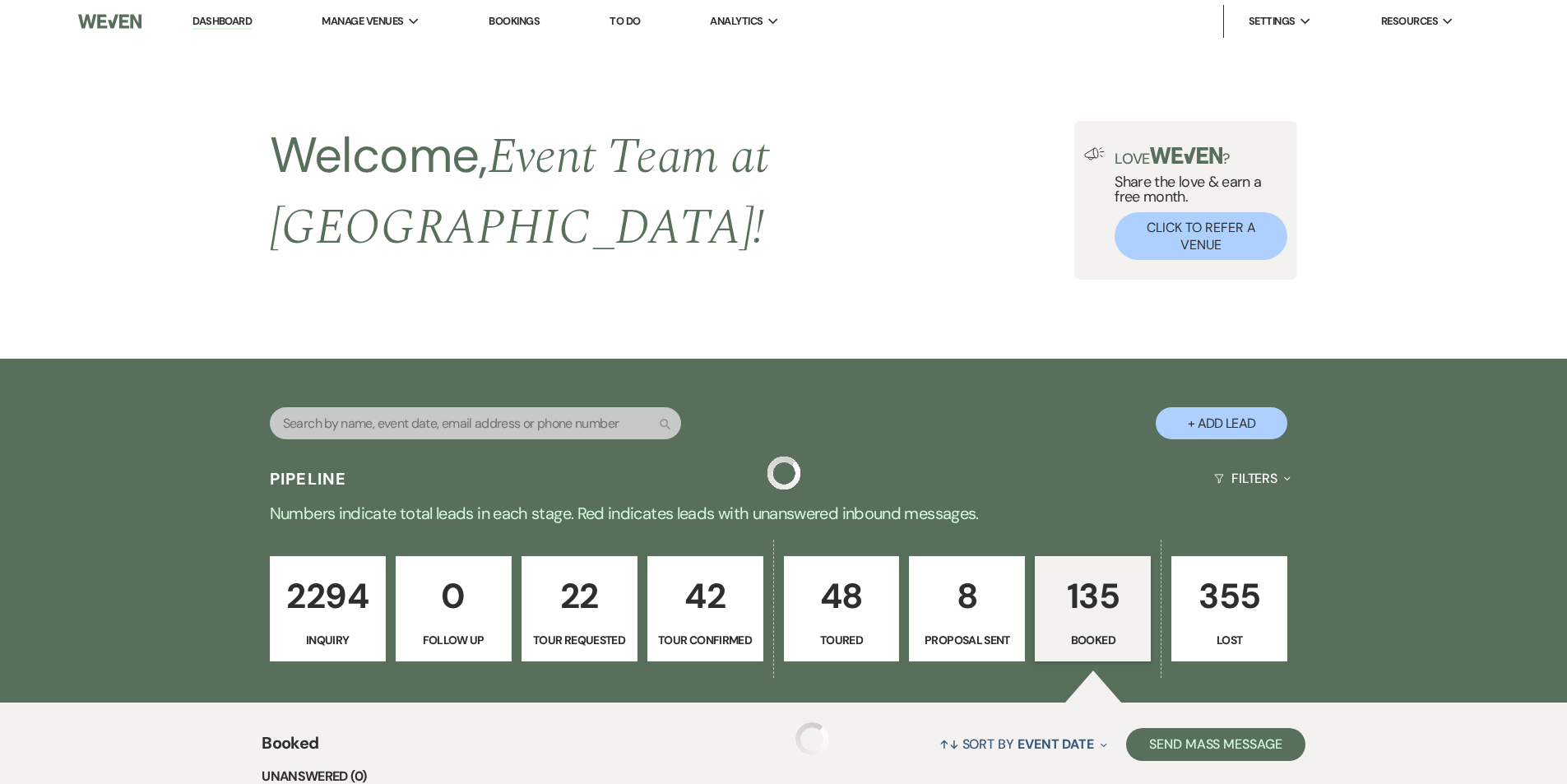
scroll to position [833, 0]
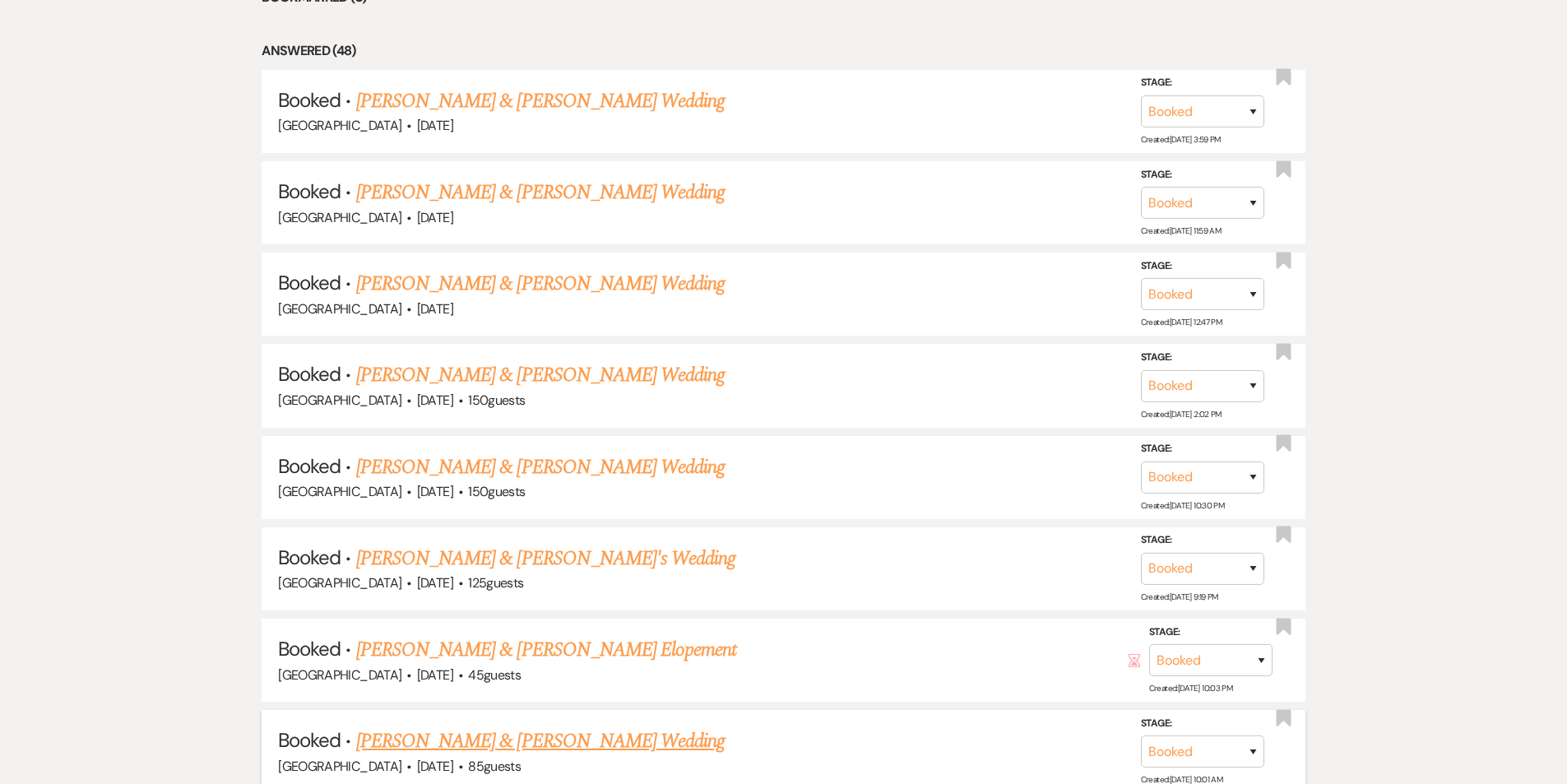
click at [547, 726] on link "[PERSON_NAME] & [PERSON_NAME] Wedding" at bounding box center [541, 741] width 369 height 30
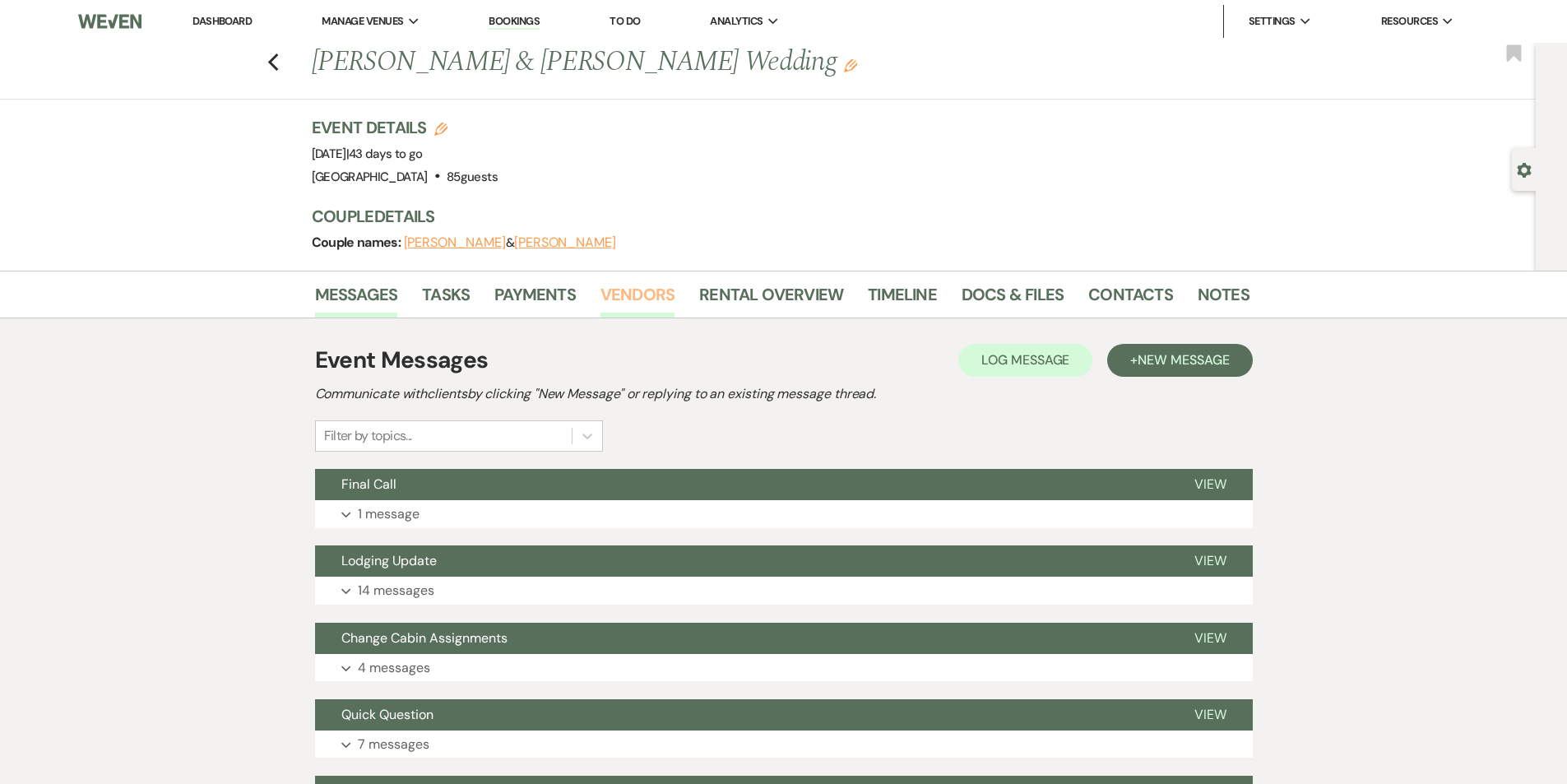
click at [611, 289] on link "Vendors" at bounding box center [638, 299] width 74 height 36
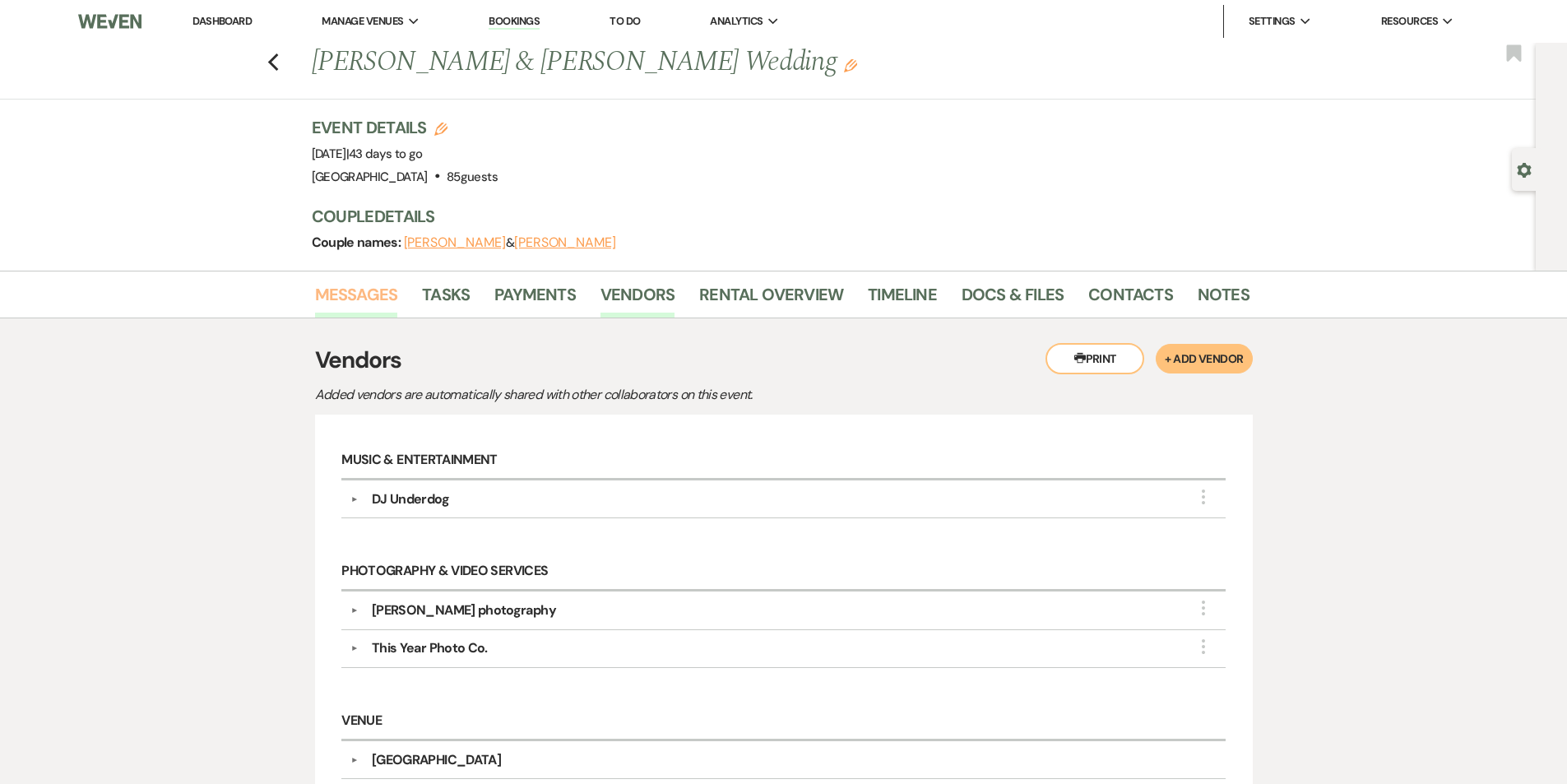
click at [370, 292] on link "Messages" at bounding box center [356, 299] width 83 height 36
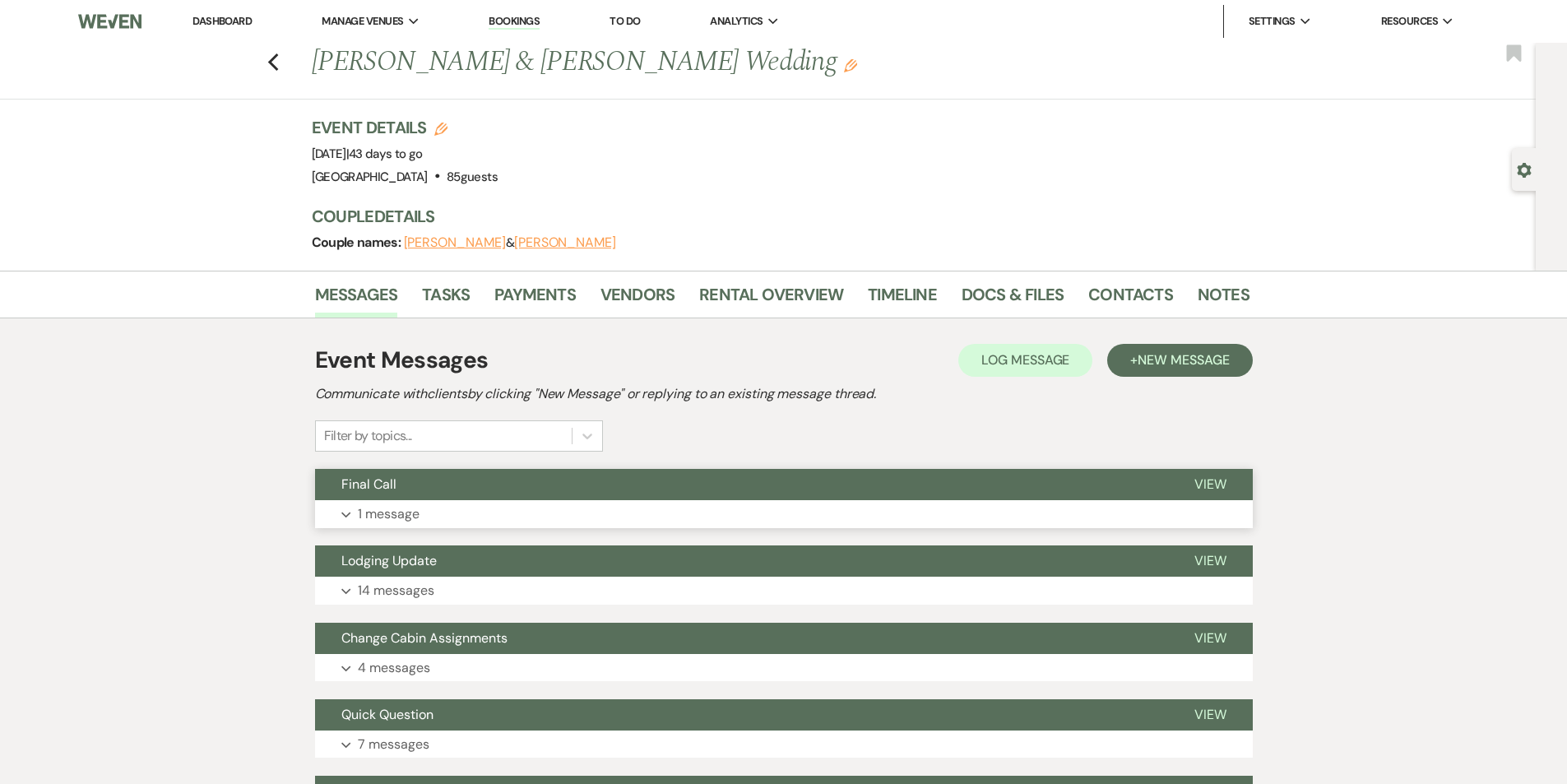
click at [521, 510] on button "Expand 1 message" at bounding box center [784, 514] width 938 height 28
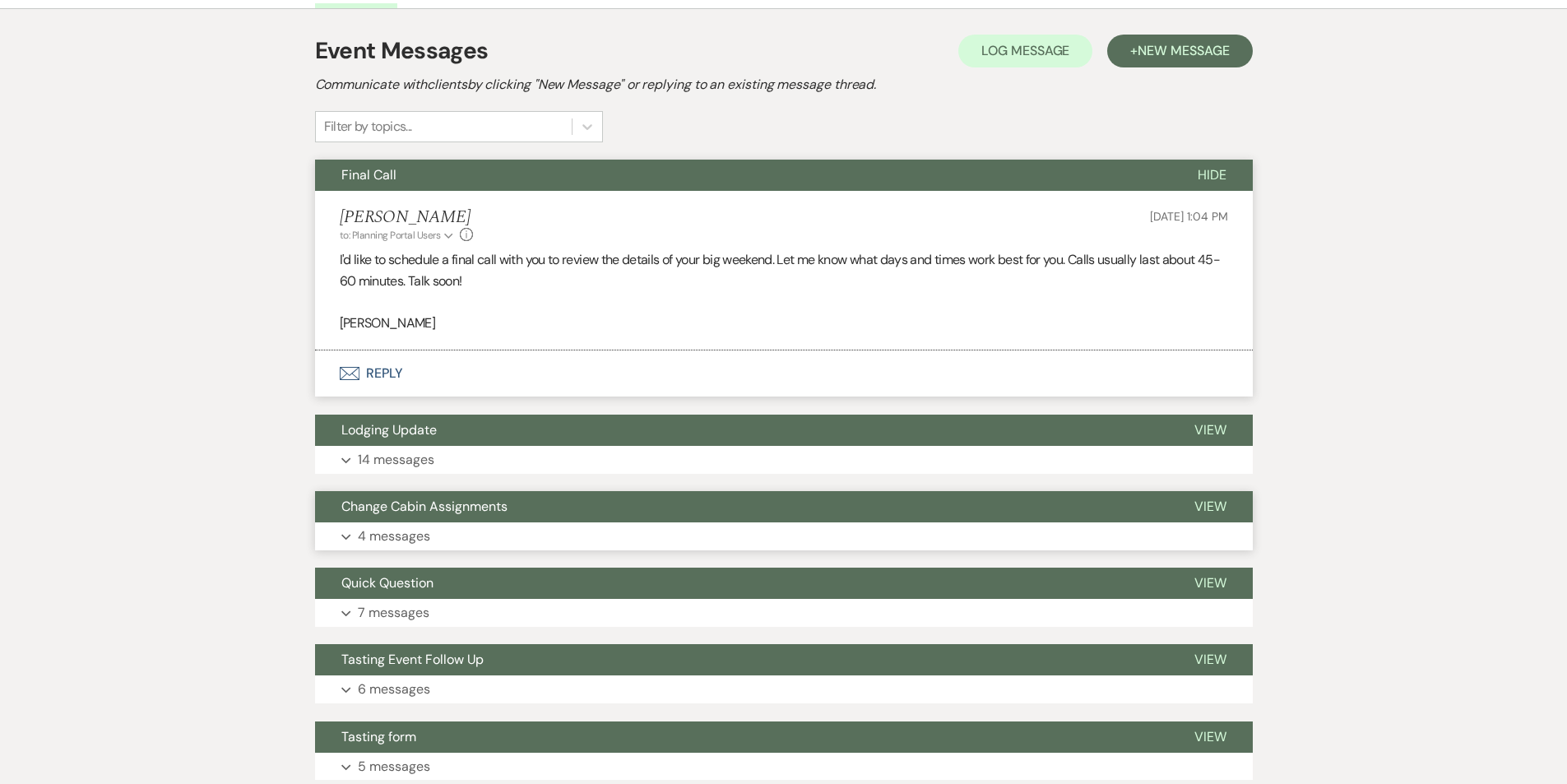
scroll to position [329, 0]
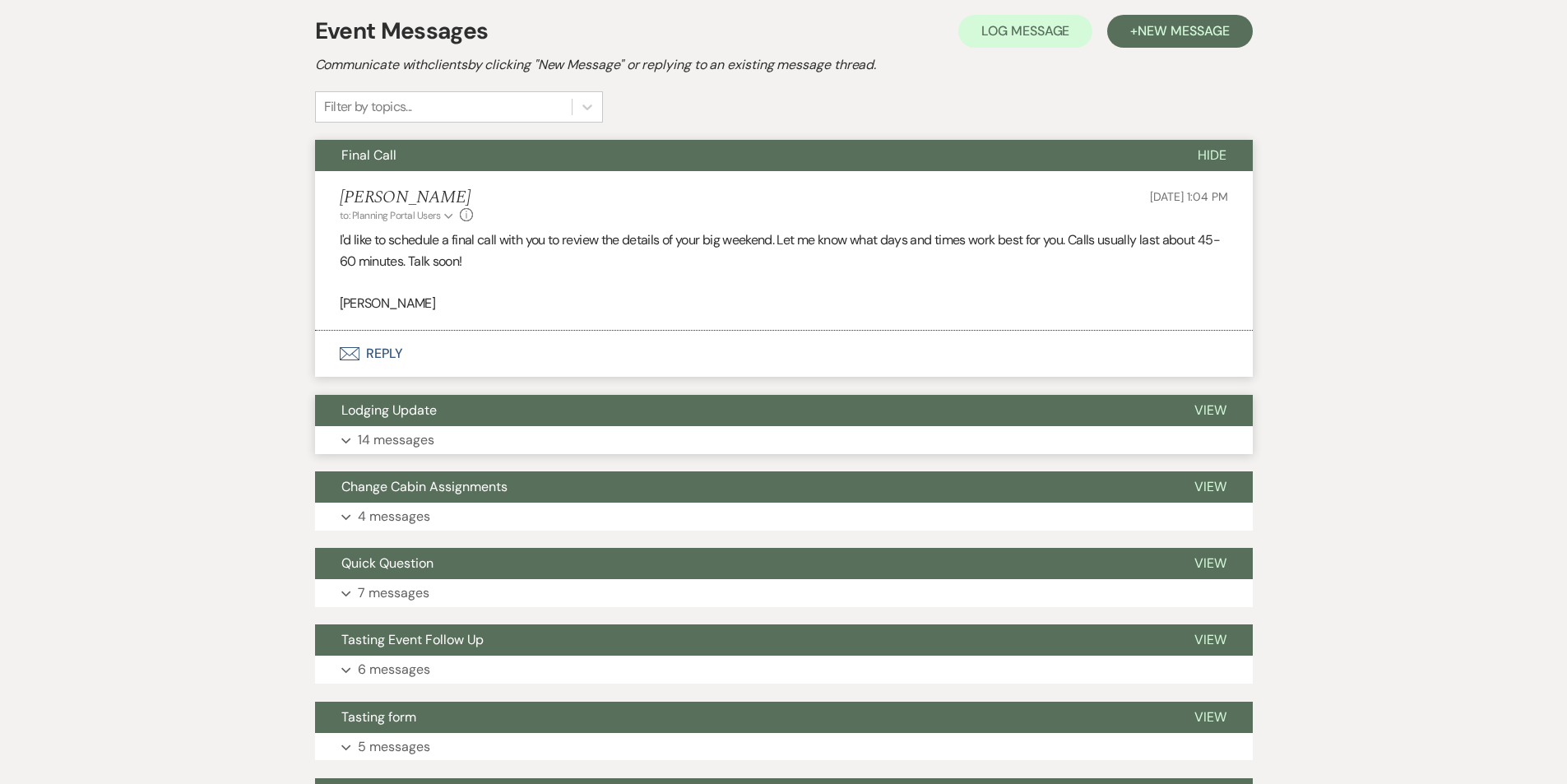
click at [498, 439] on button "Expand 14 messages" at bounding box center [784, 440] width 938 height 28
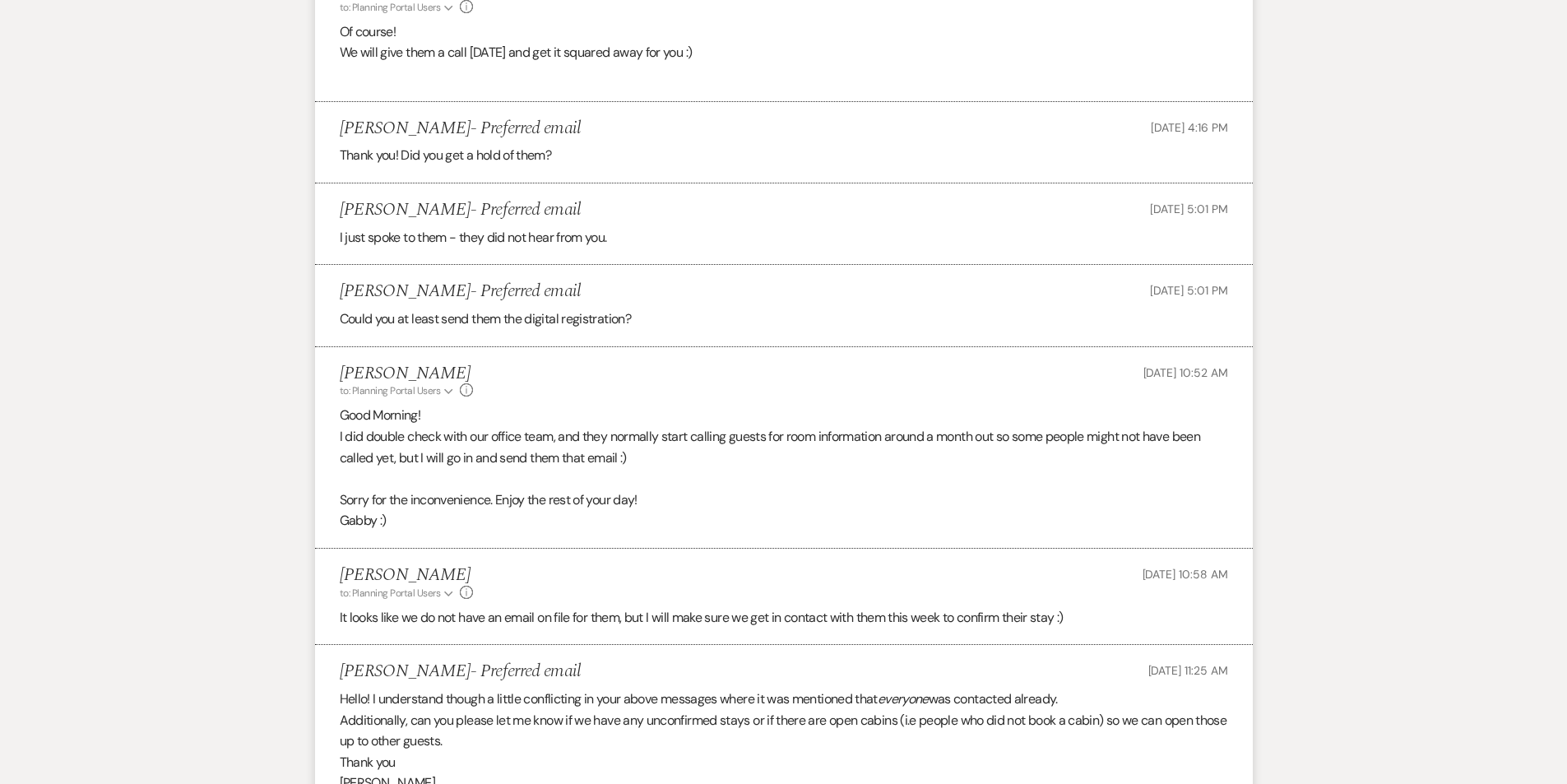
scroll to position [1549, 0]
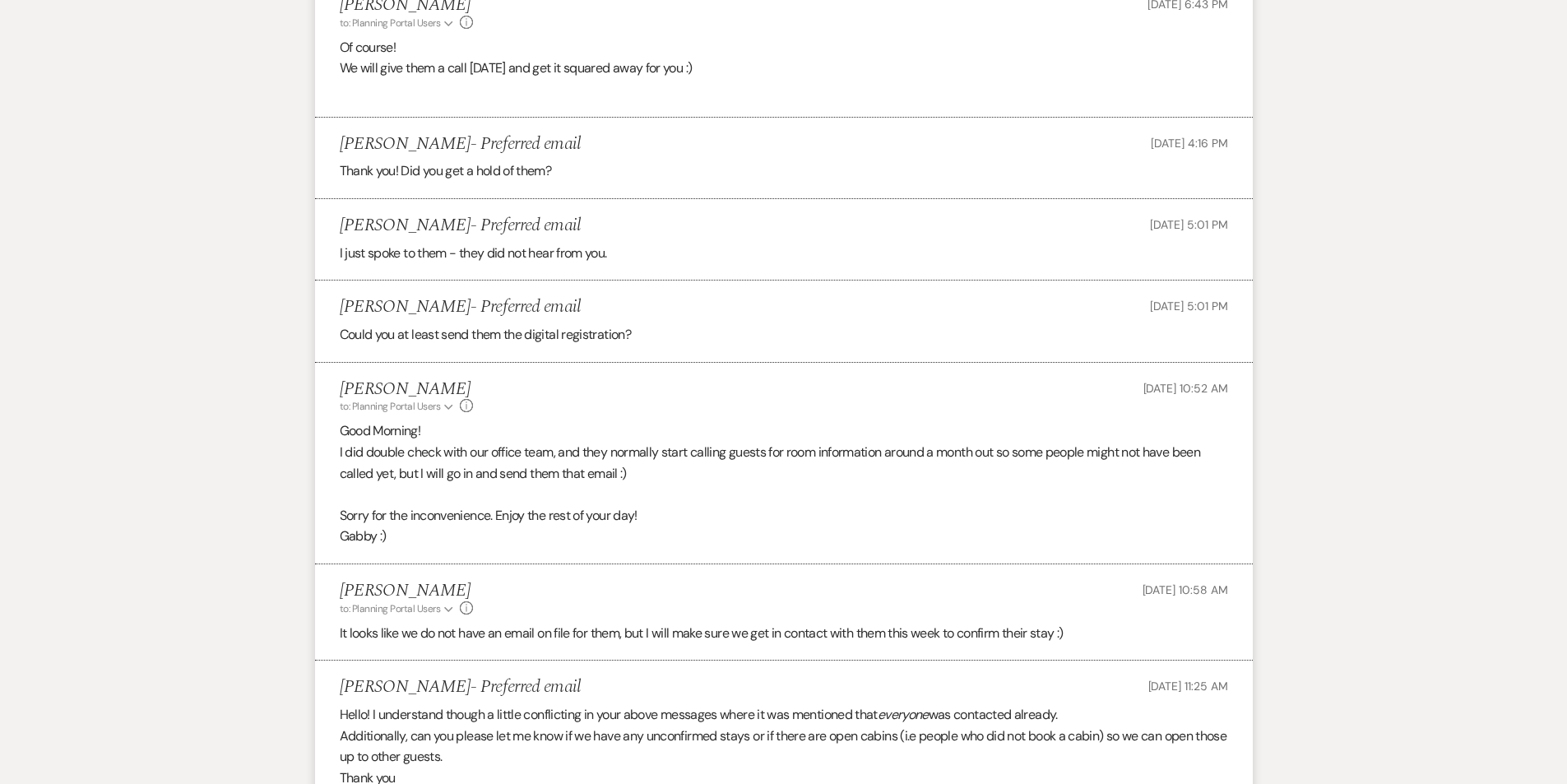
select select "7"
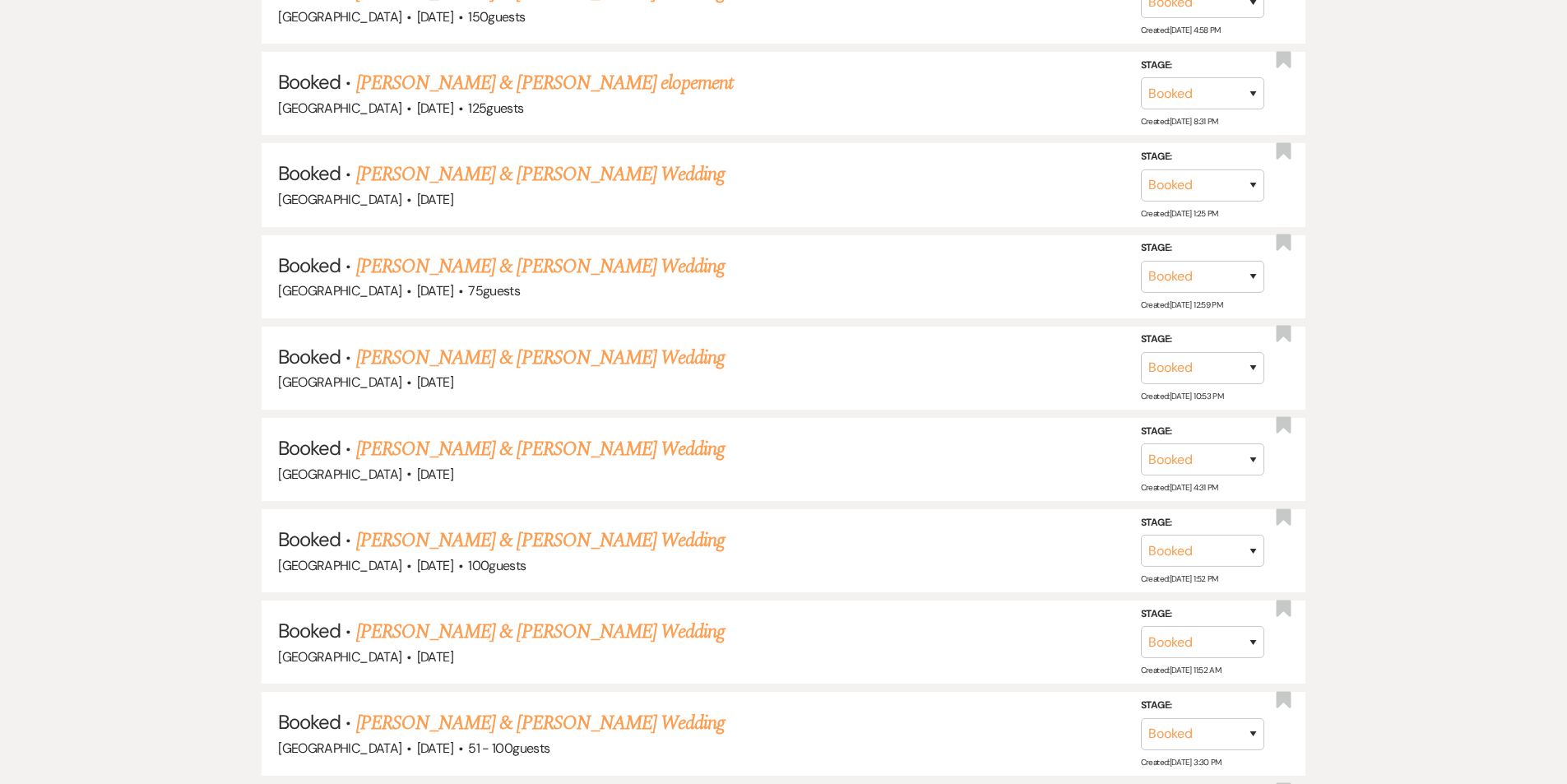
scroll to position [8810, 0]
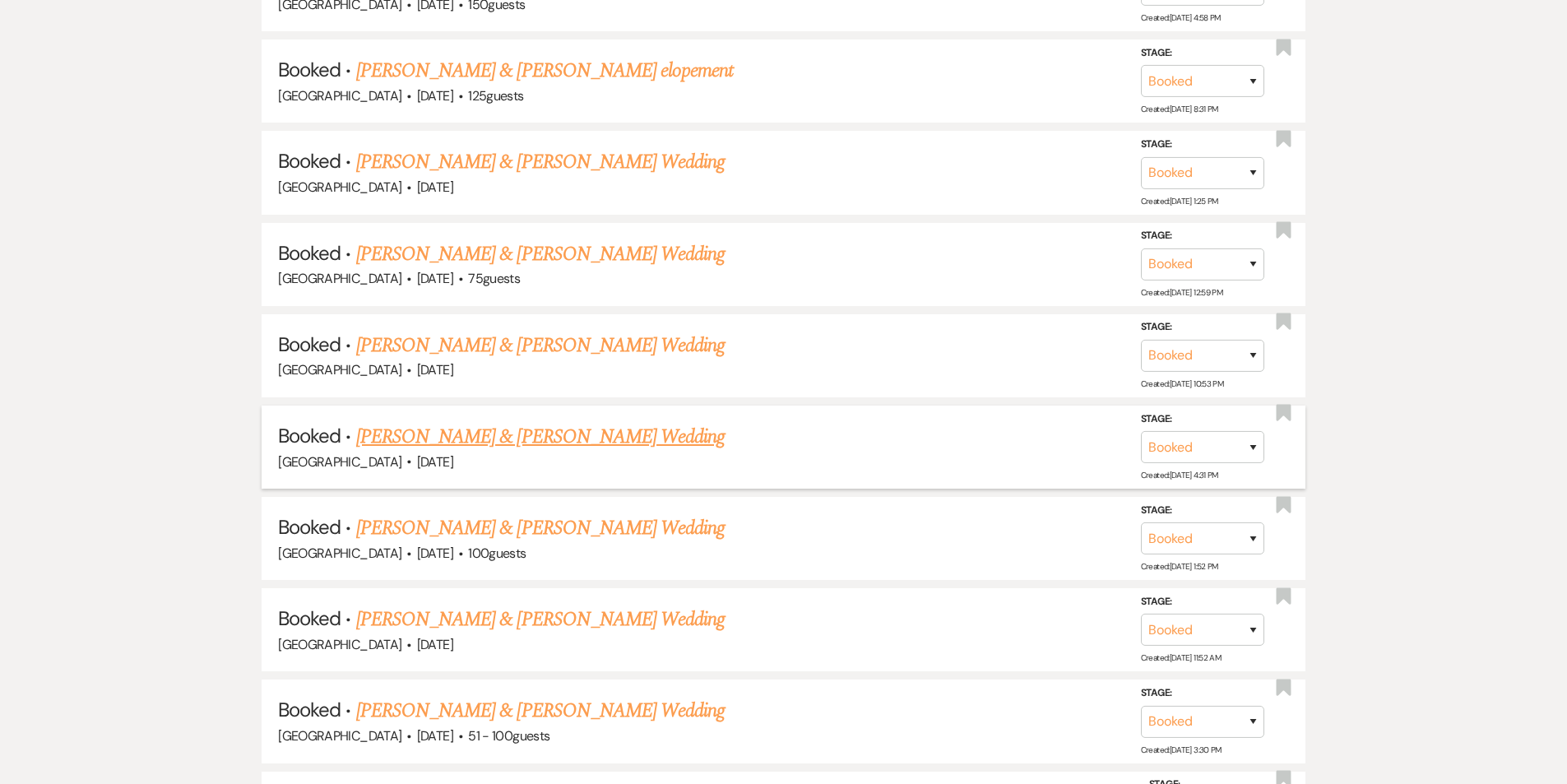
click at [423, 422] on link "[PERSON_NAME] & [PERSON_NAME] Wedding" at bounding box center [541, 437] width 369 height 30
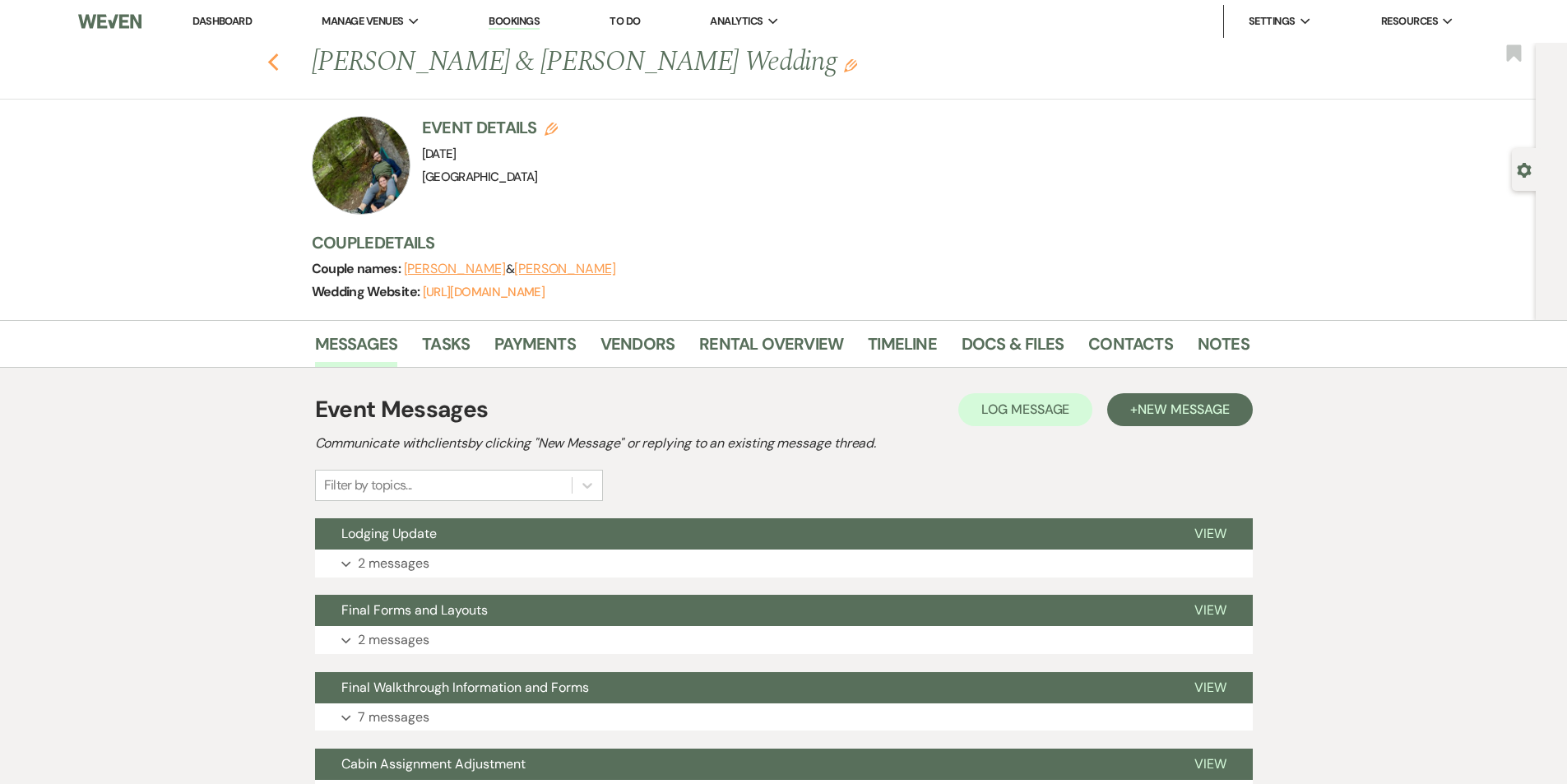
click at [278, 70] on icon "Previous" at bounding box center [273, 62] width 12 height 20
select select "7"
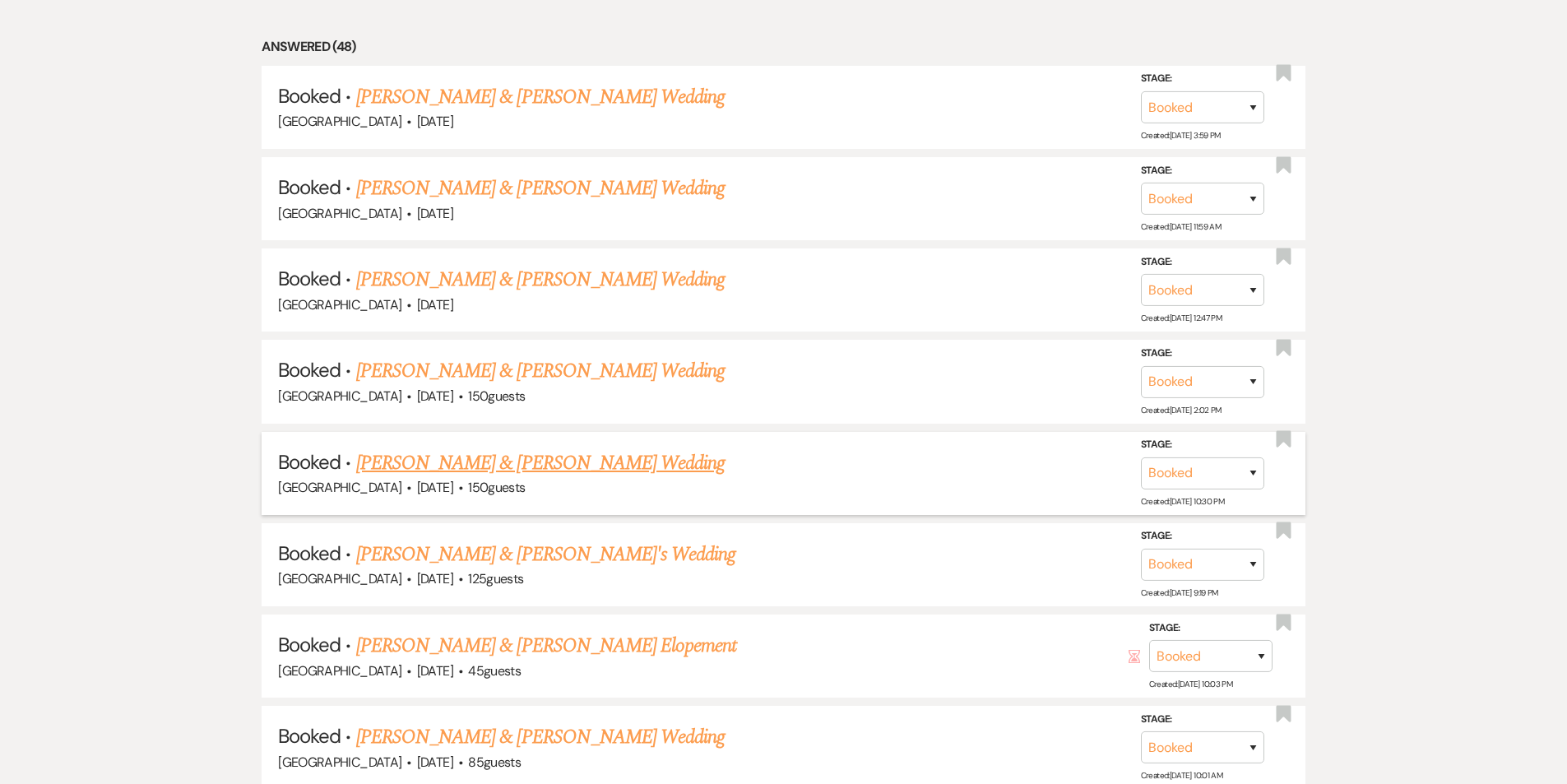
scroll to position [872, 0]
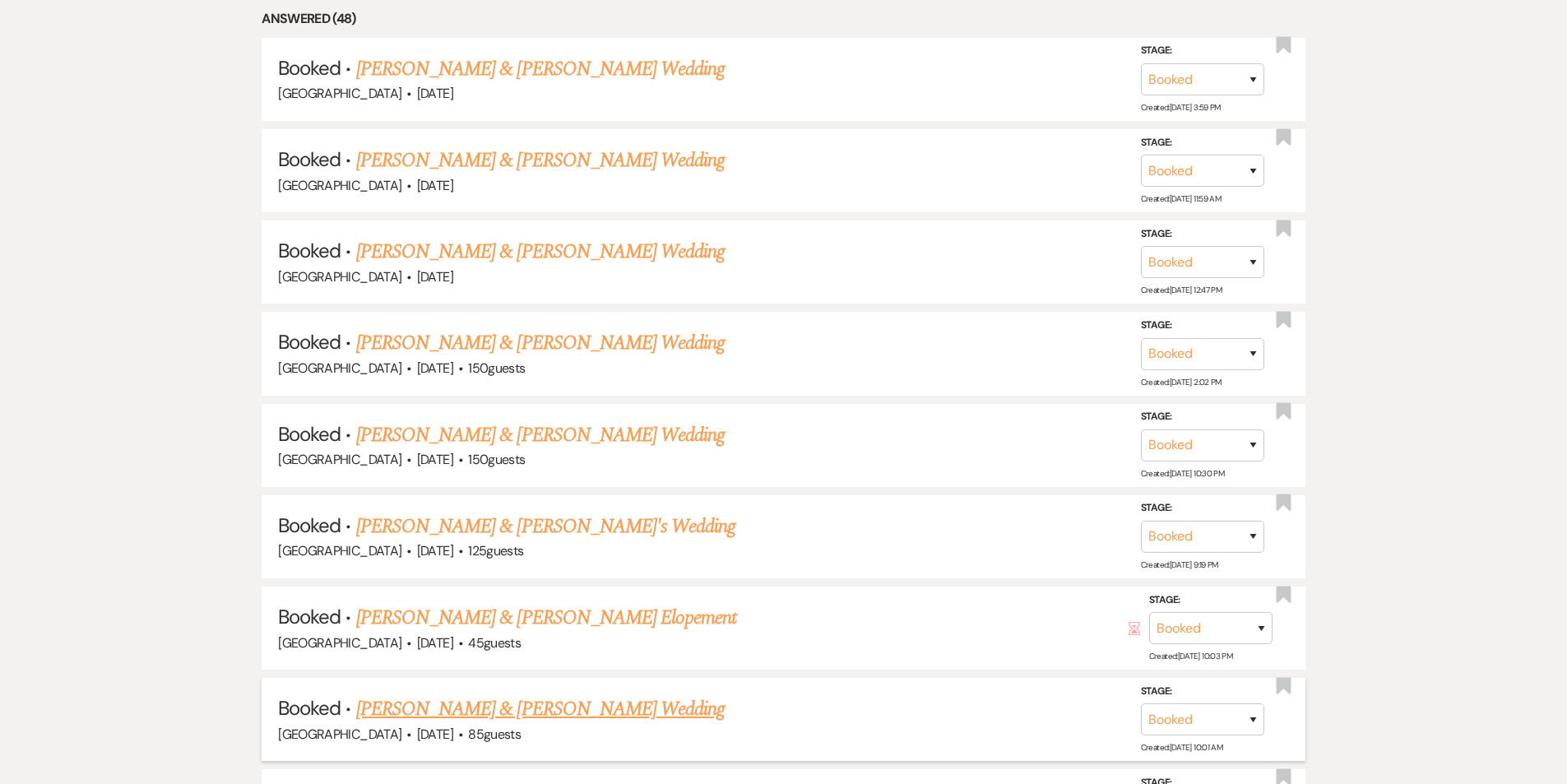
click at [549, 694] on link "[PERSON_NAME] & [PERSON_NAME] Wedding" at bounding box center [541, 709] width 369 height 30
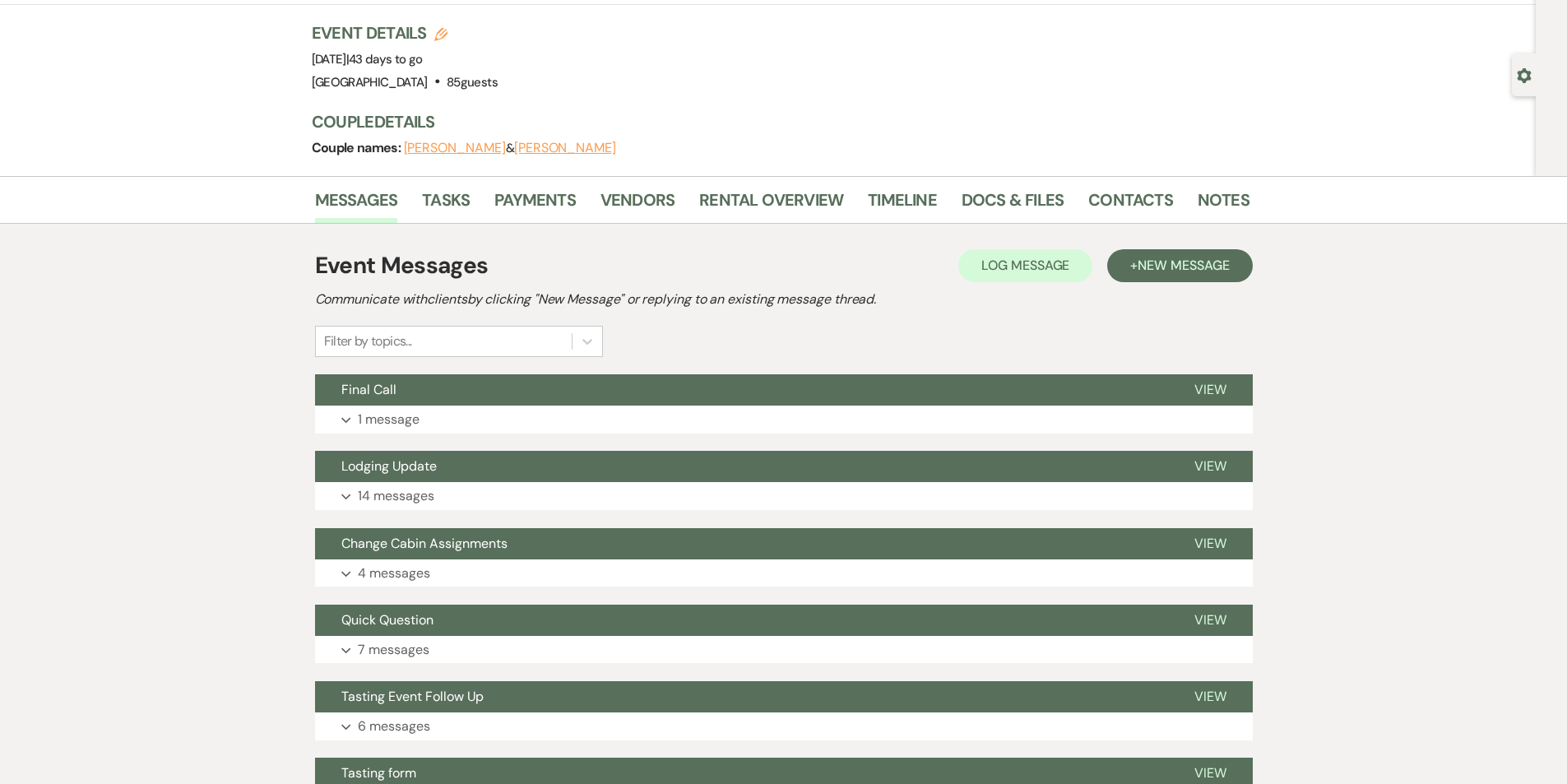
scroll to position [90, 0]
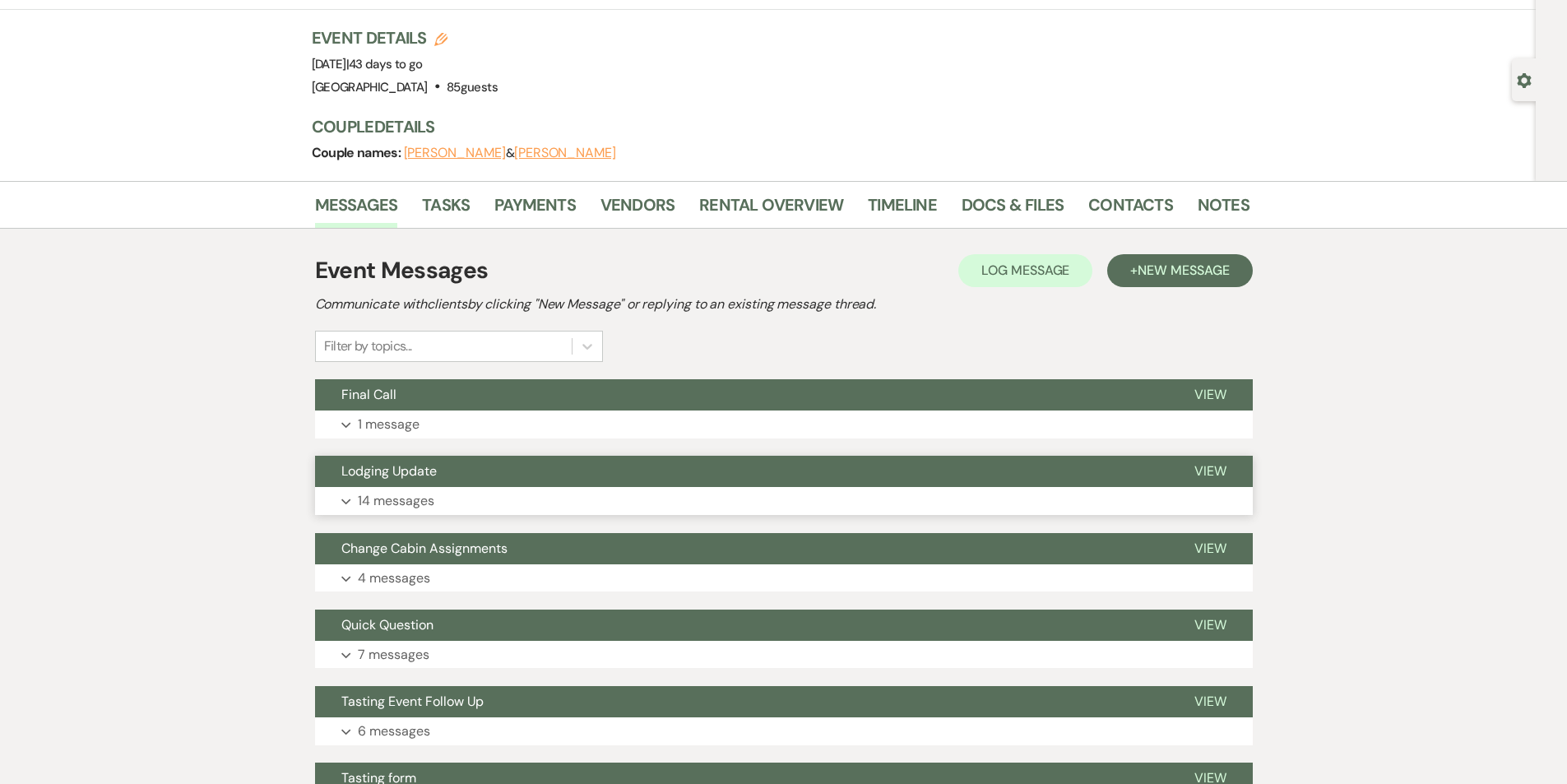
click at [441, 503] on button "Expand 14 messages" at bounding box center [784, 501] width 938 height 28
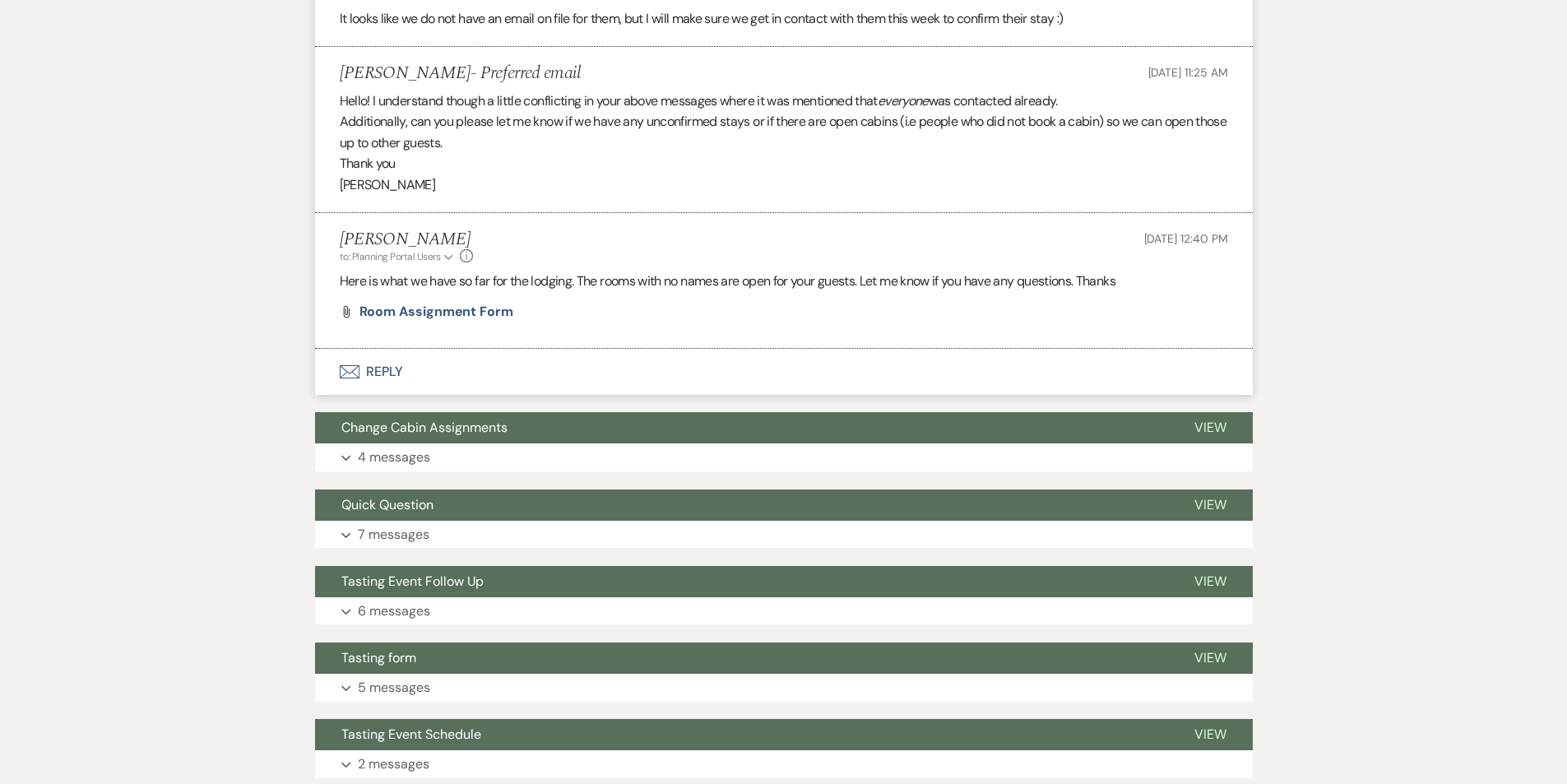
scroll to position [1837, 0]
